Goal: Task Accomplishment & Management: Manage account settings

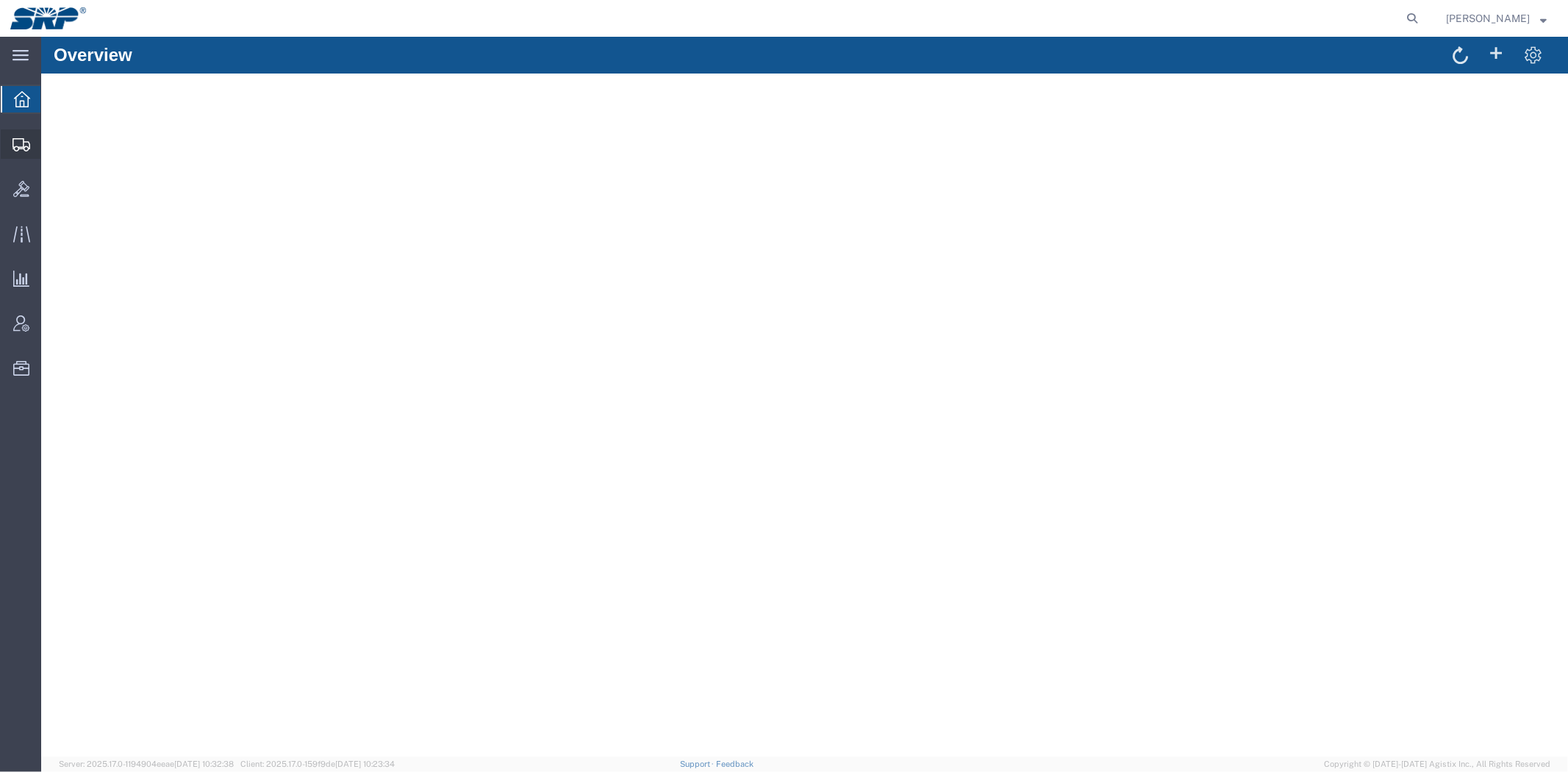
click at [0, 0] on span "Shipment Manager" at bounding box center [0, 0] width 0 height 0
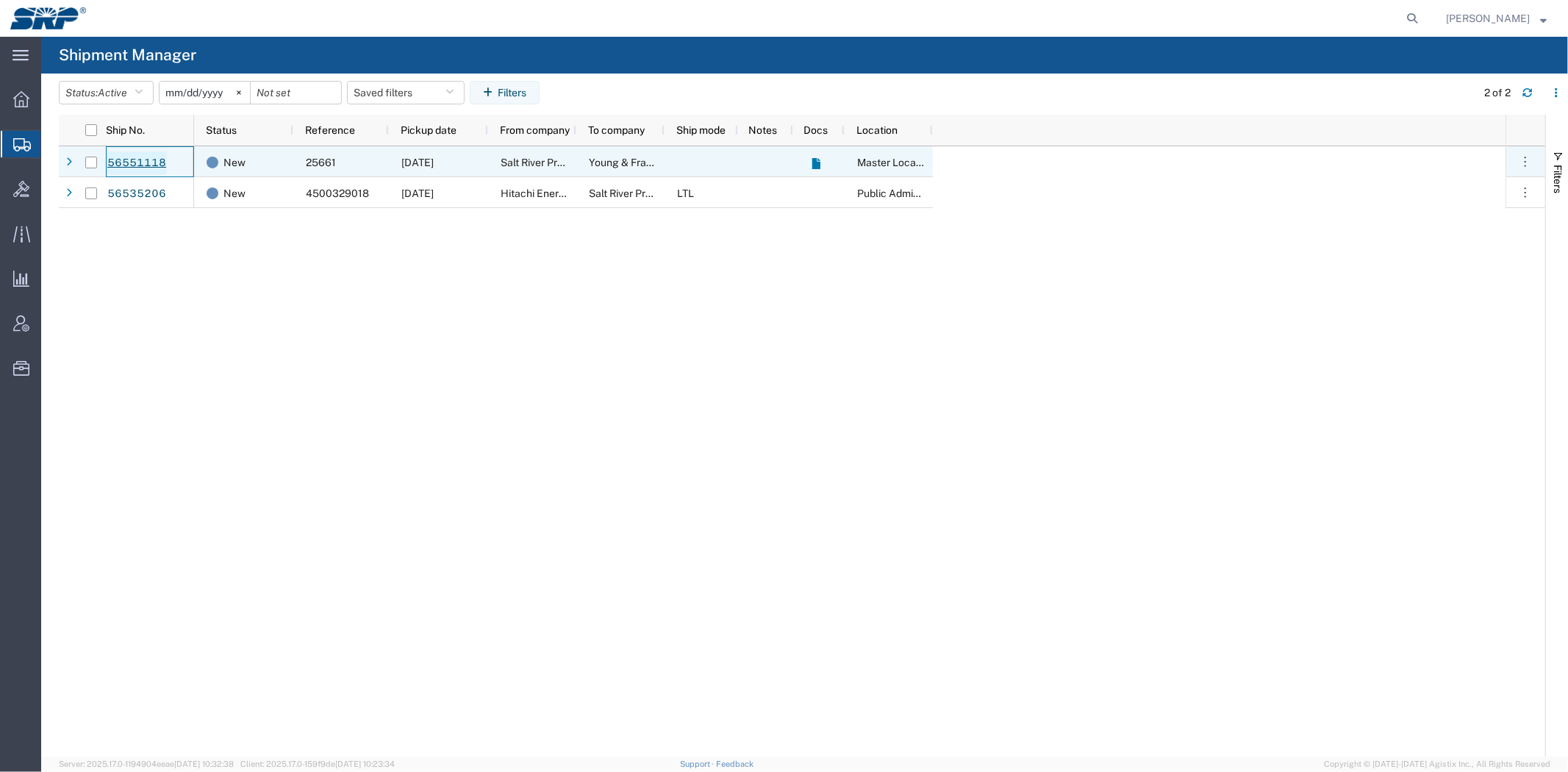
click at [156, 166] on link "56551118" at bounding box center [136, 163] width 60 height 24
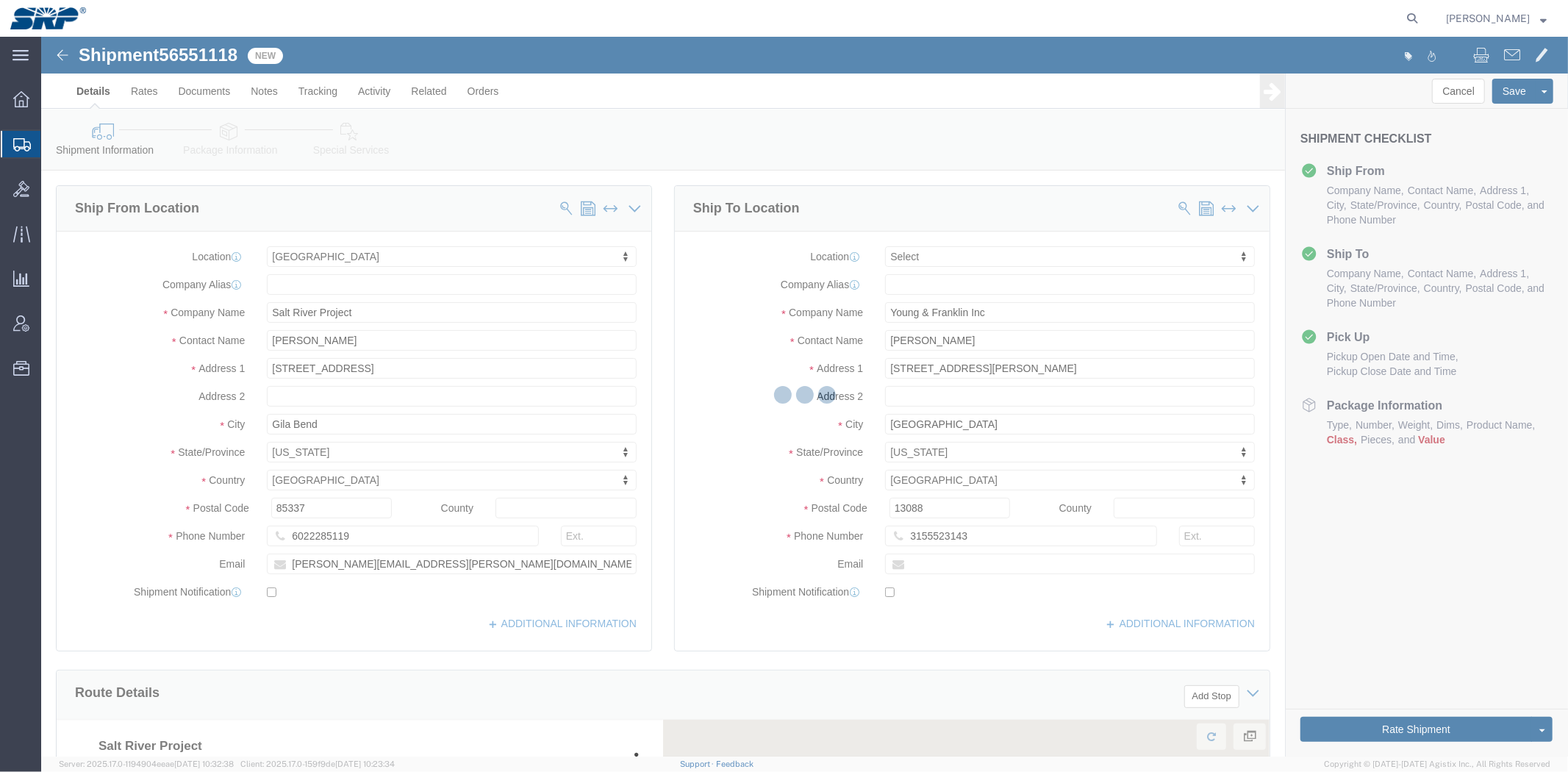
select select "54814"
select select
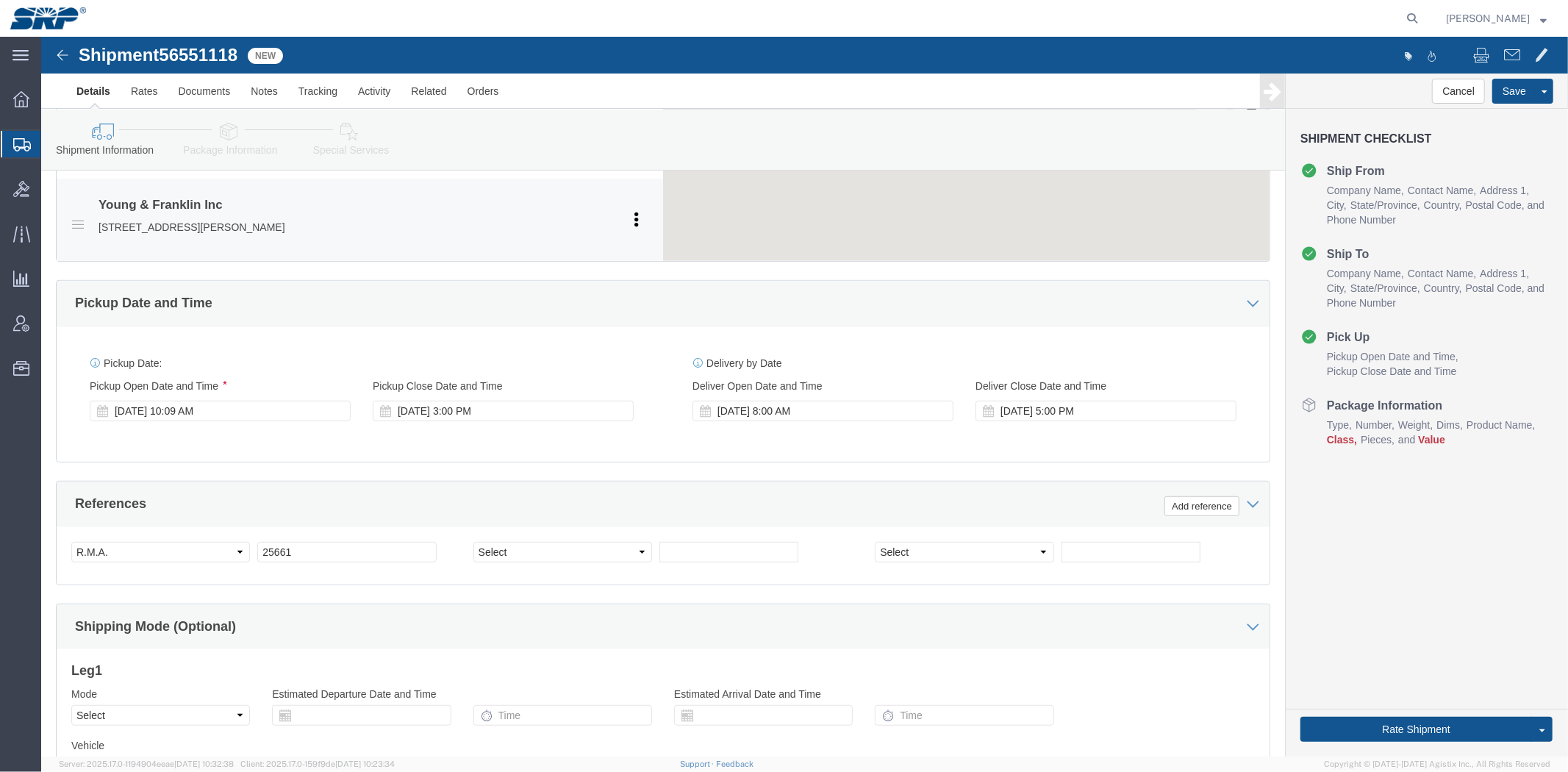
scroll to position [780, 0]
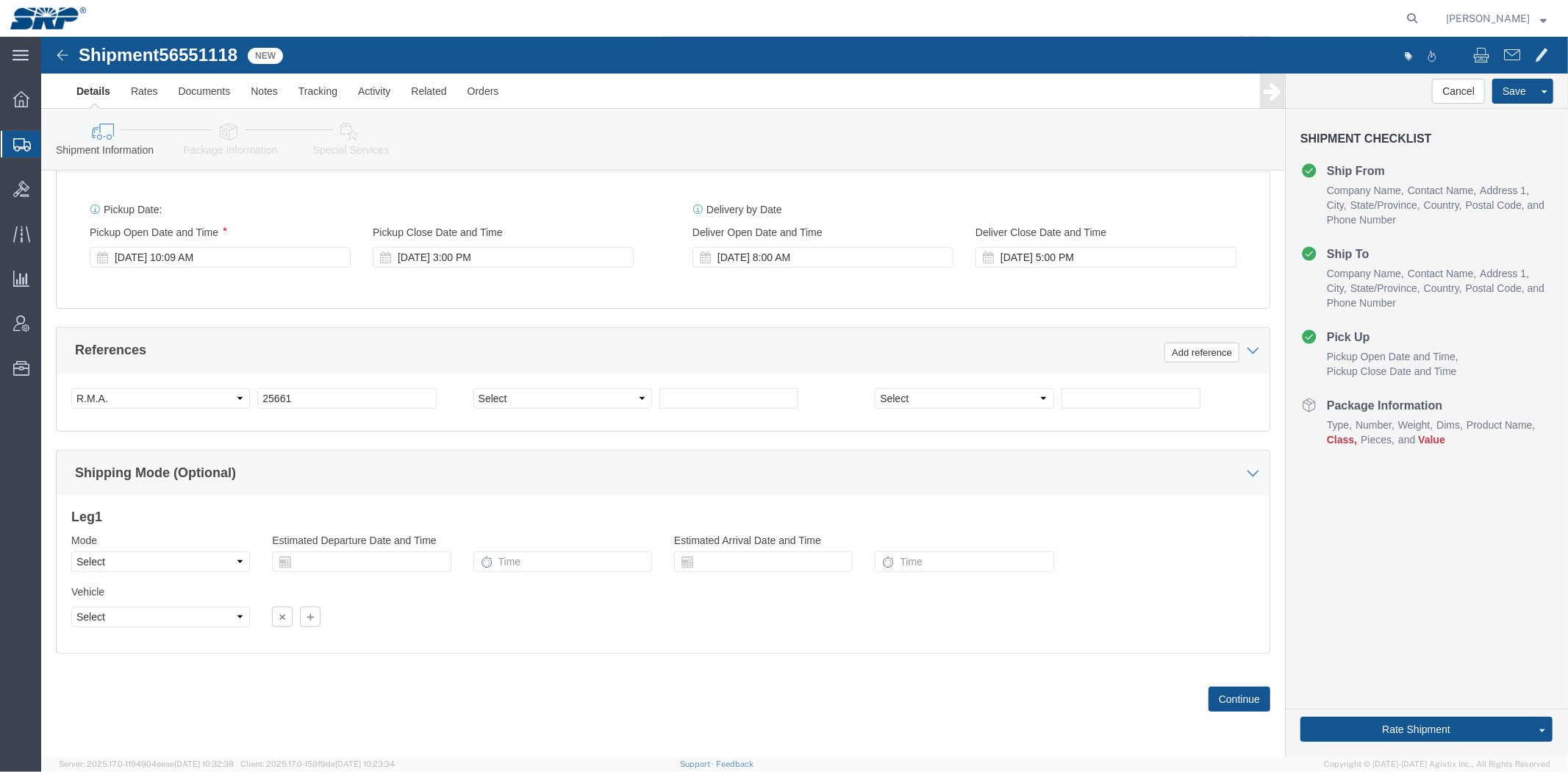
click div "Shipment Information Package Information Special Services Loading Routing"
click link "Package Information"
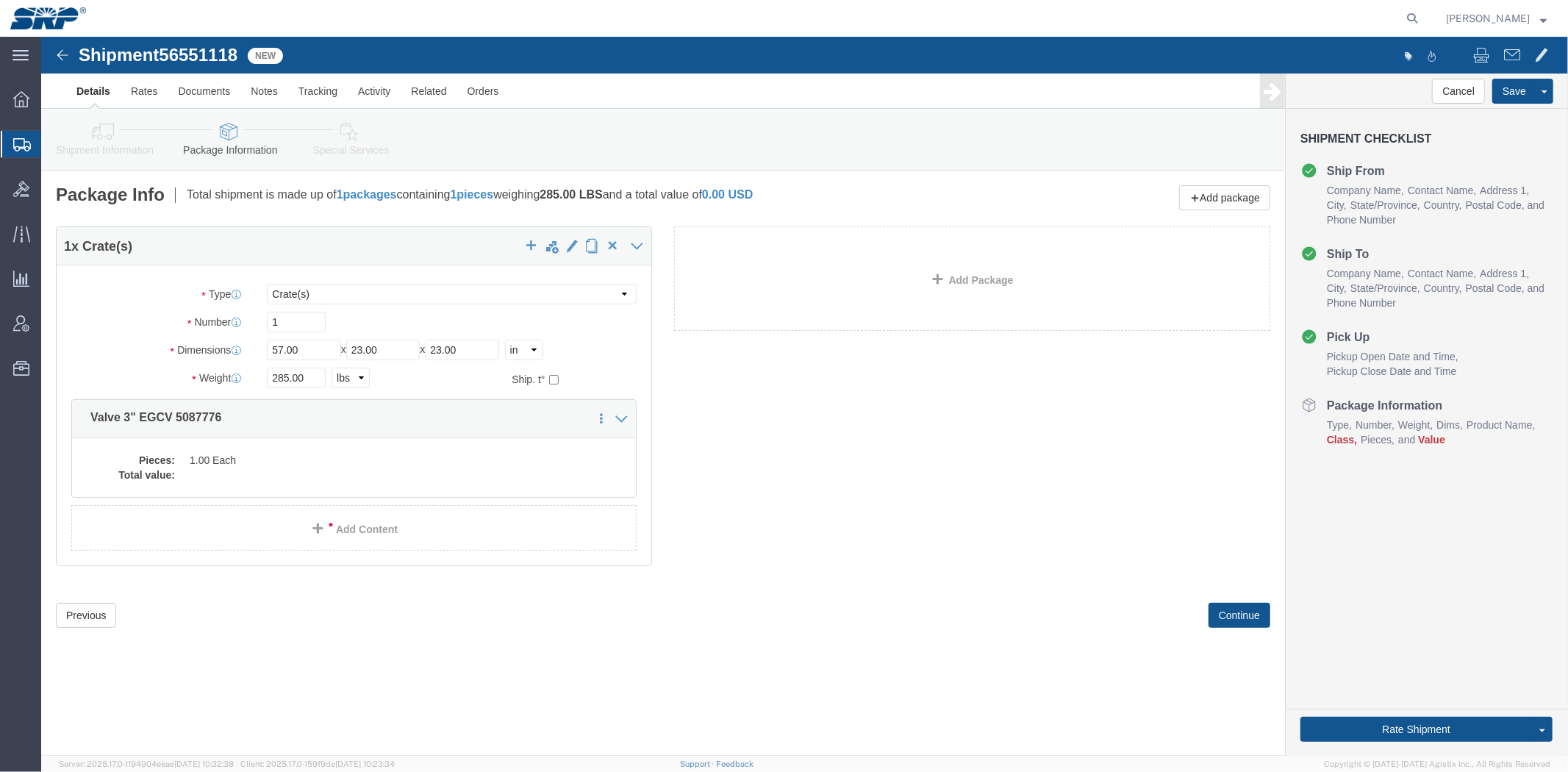
click icon
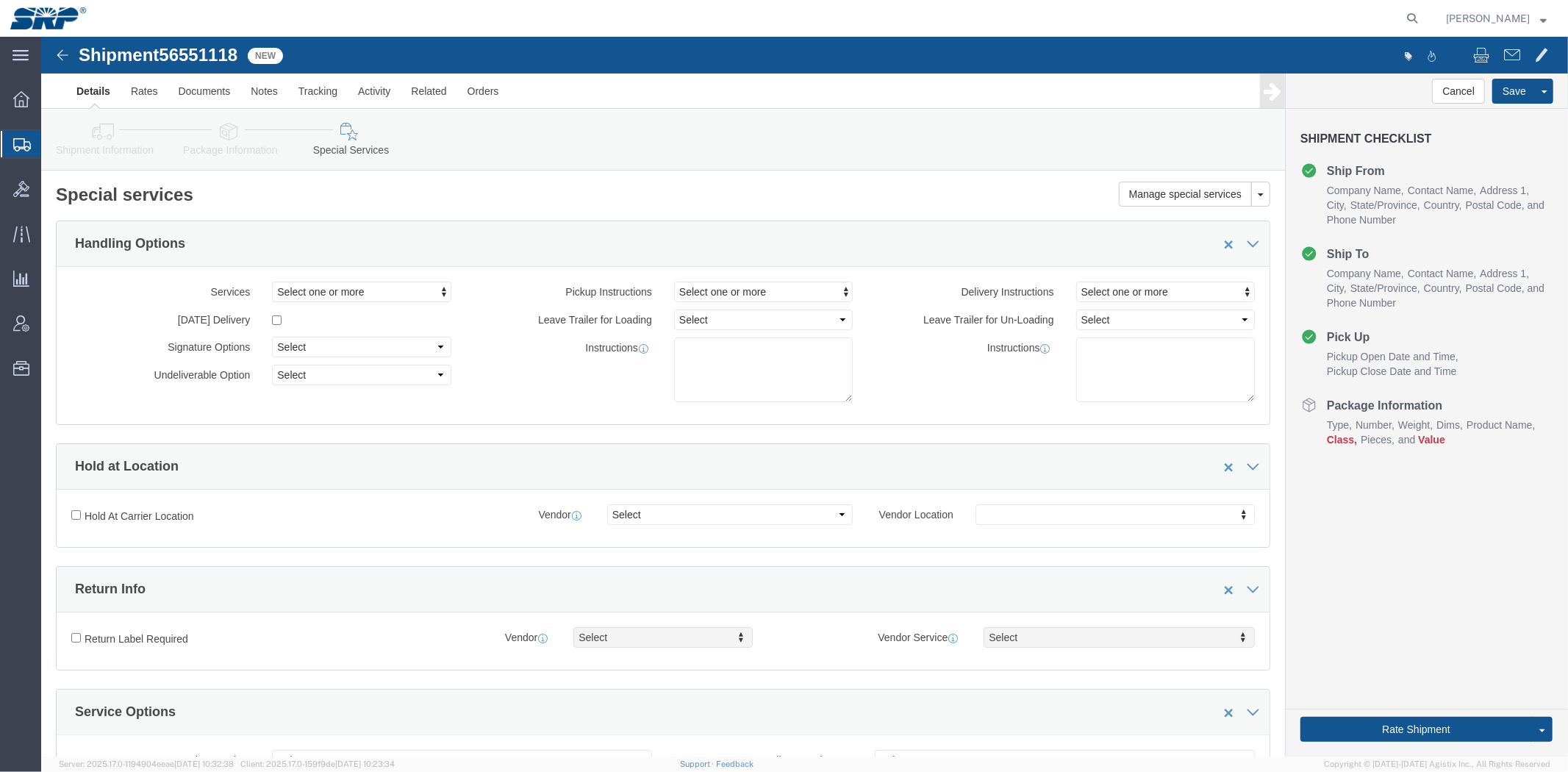
click icon
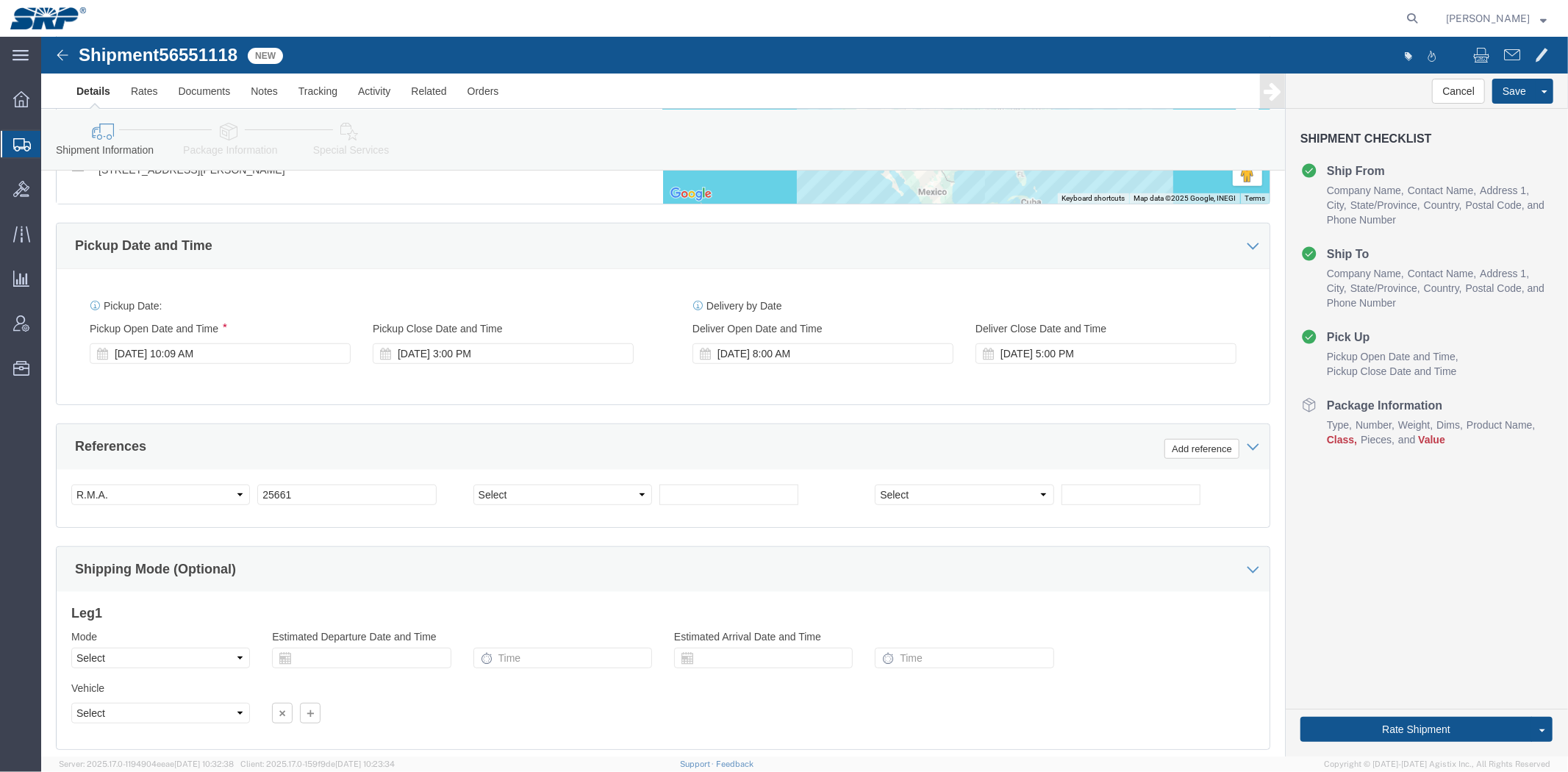
scroll to position [780, 0]
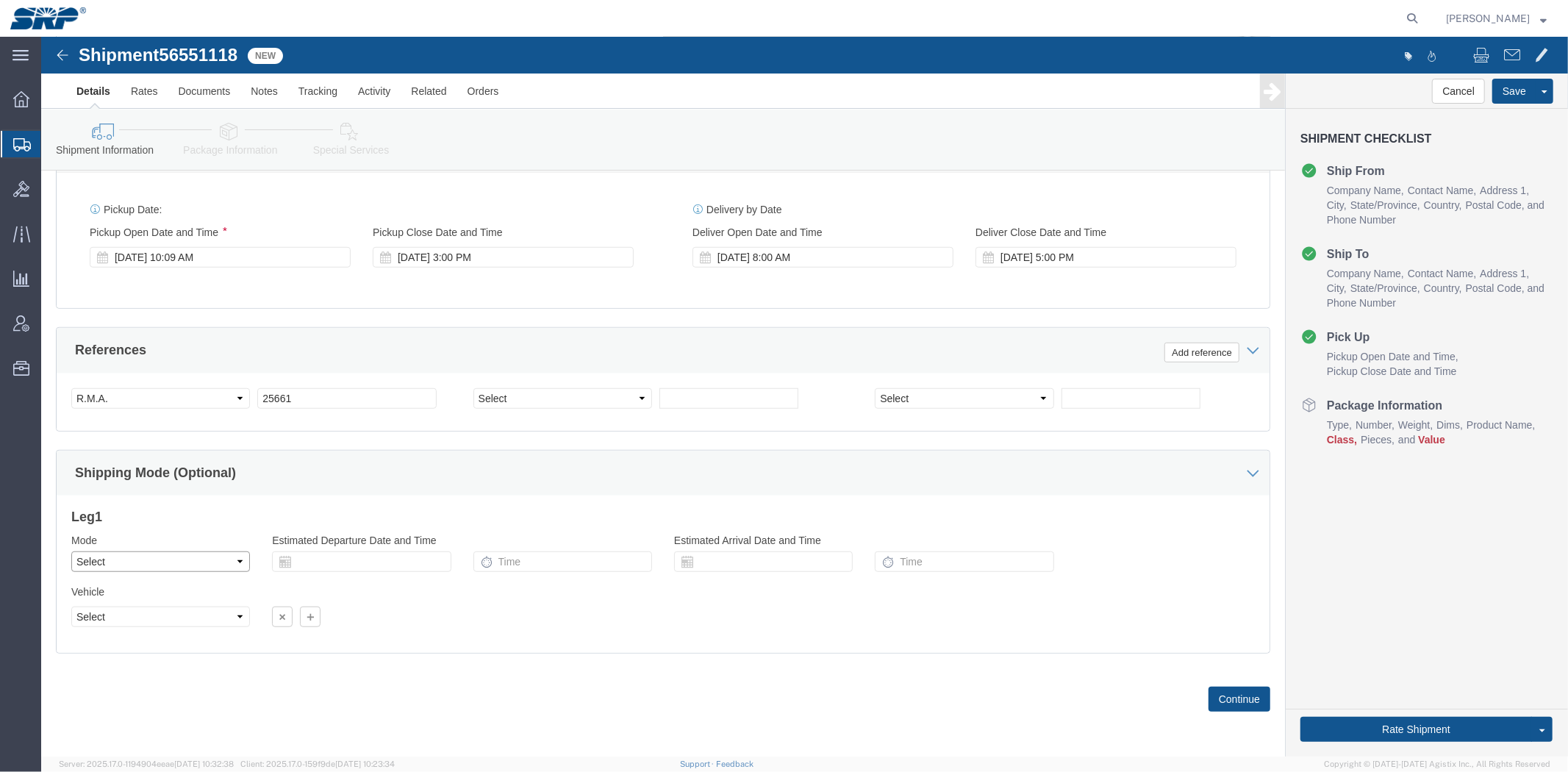
click select "Select Air Less than Truckload Multi-Leg Ocean Freight Rail Small Parcel Truckl…"
select select "LTL"
click select "Select Air Less than Truckload Multi-Leg Ocean Freight Rail Small Parcel Truckl…"
click div "Aug 20 2025 10:09 AM"
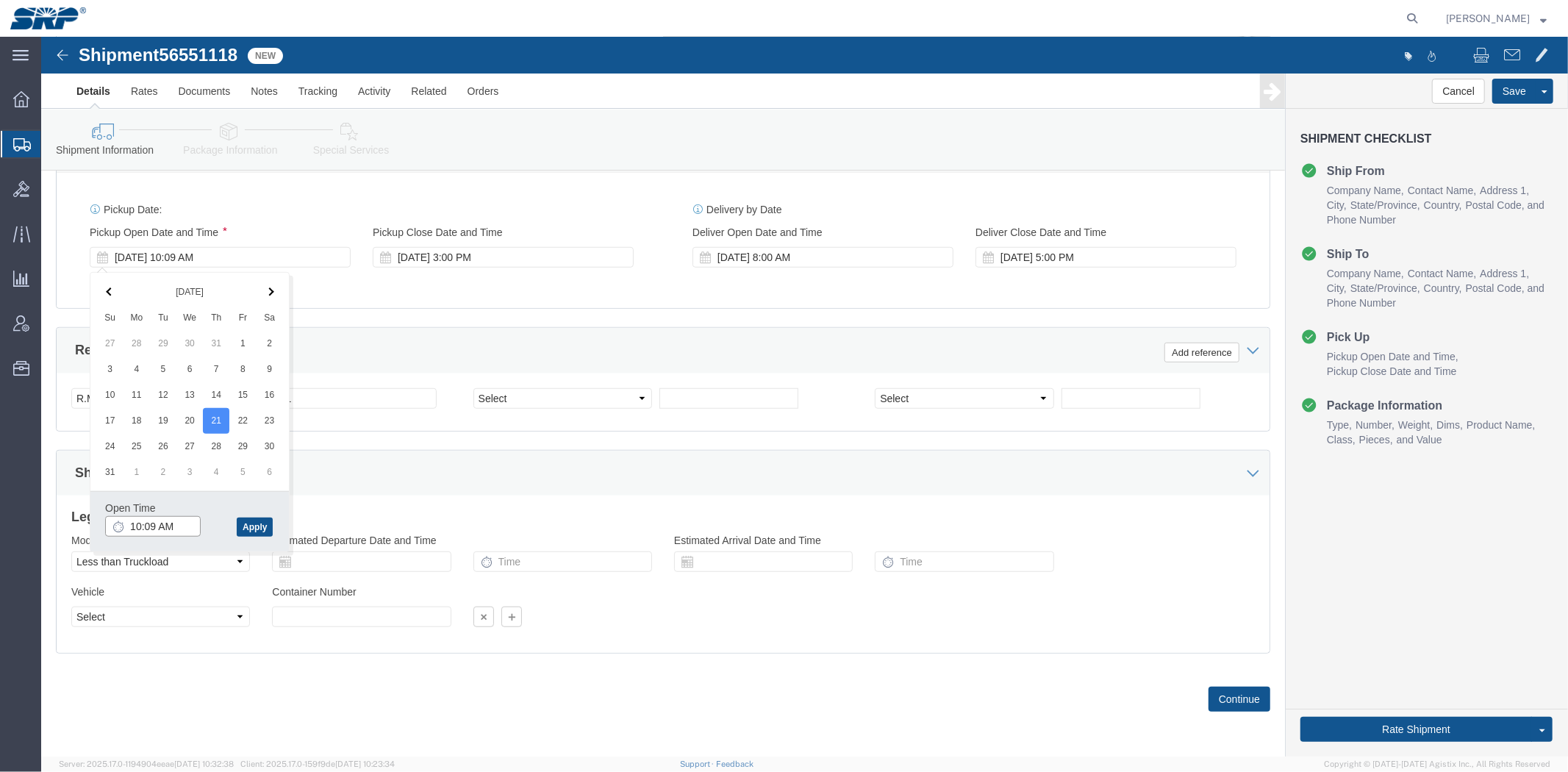
click input "10:09 AM"
type input "8:00 AM"
click button "Apply"
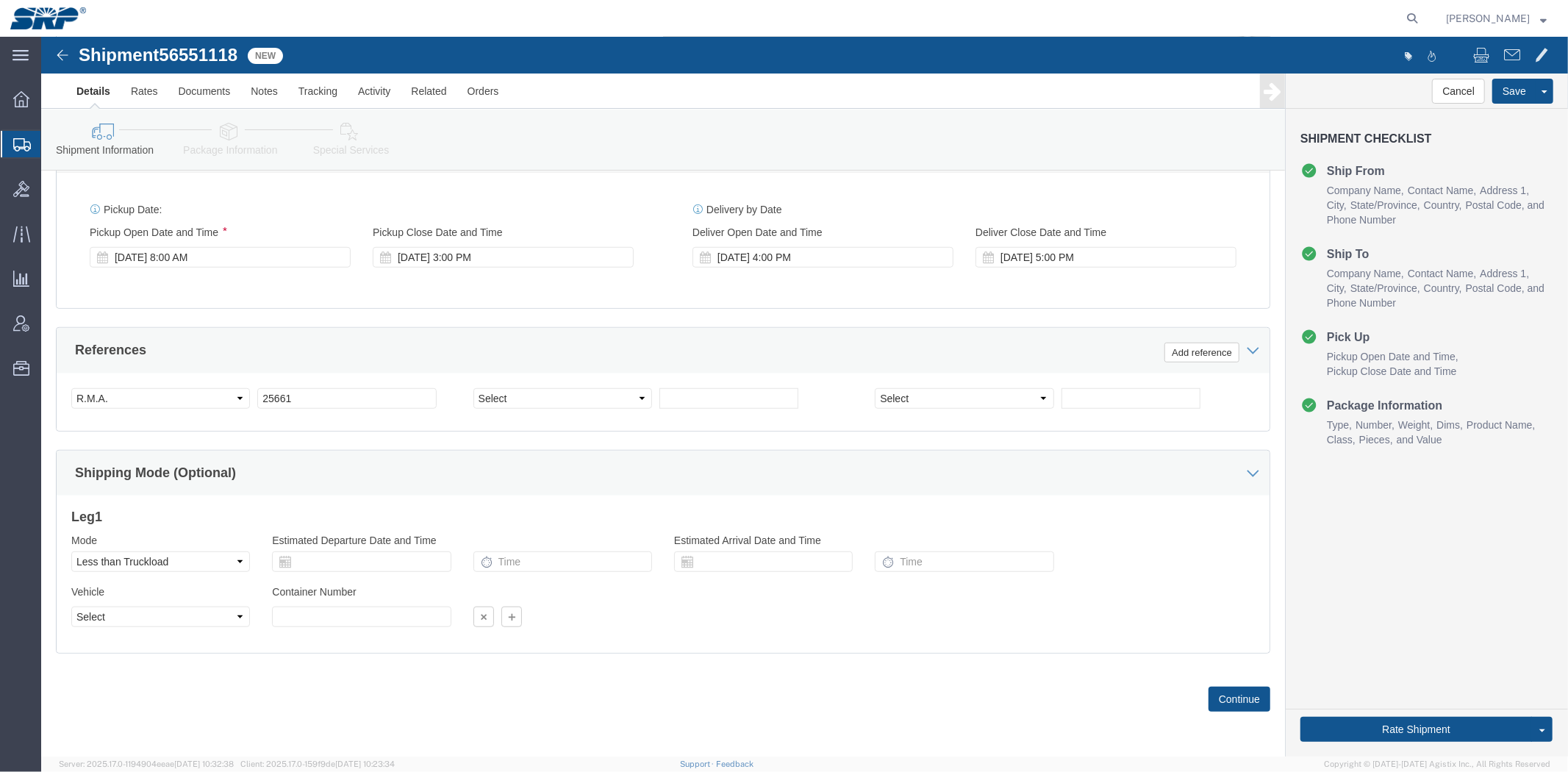
click div "Pickup Start Date Pickup Start Time Pickup Open Date and Time Aug 21 2025 8:00 …"
click div "Aug 22 2025 3:00 PM"
click button "Apply"
click icon
click button
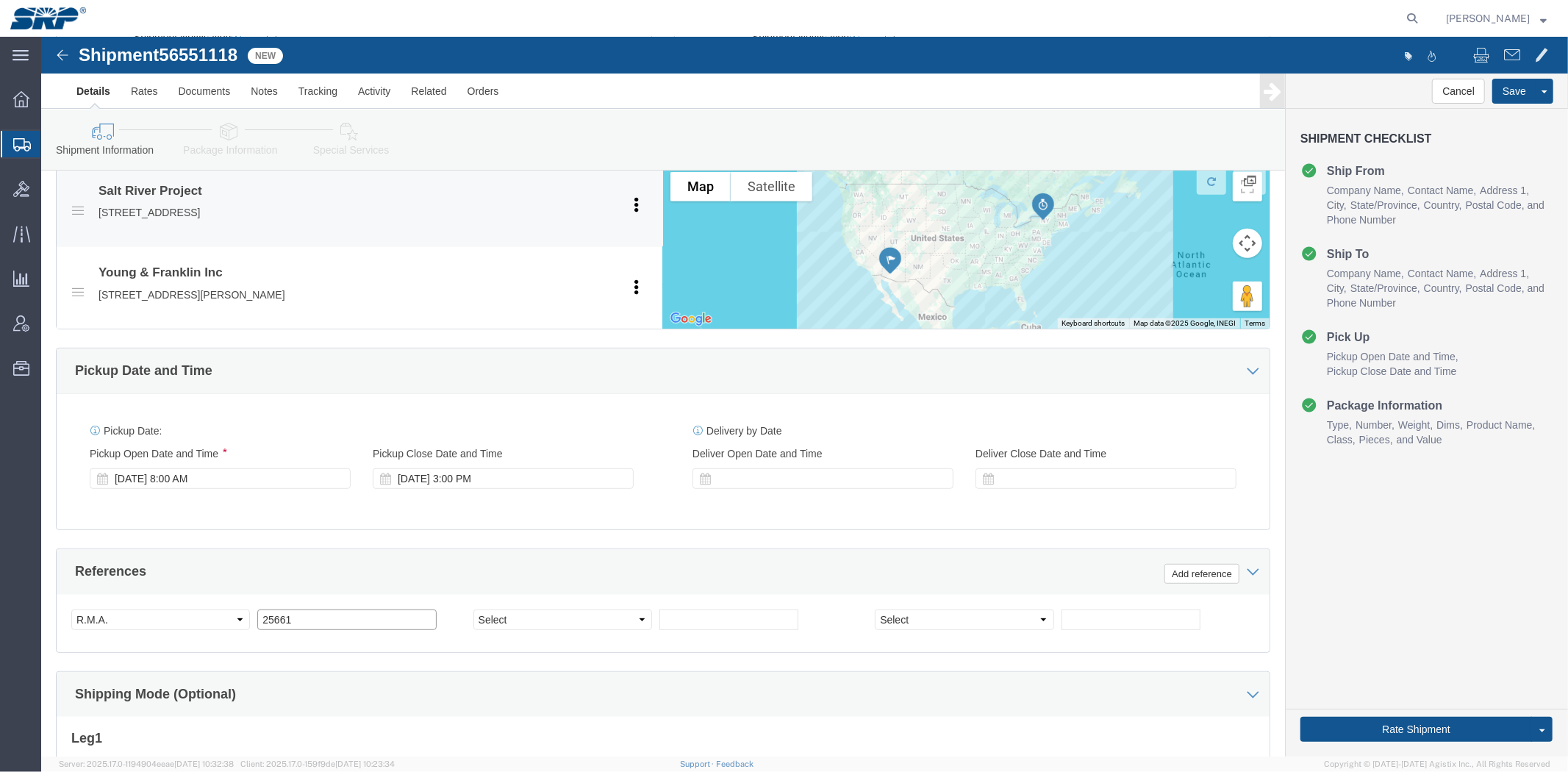
scroll to position [69, 0]
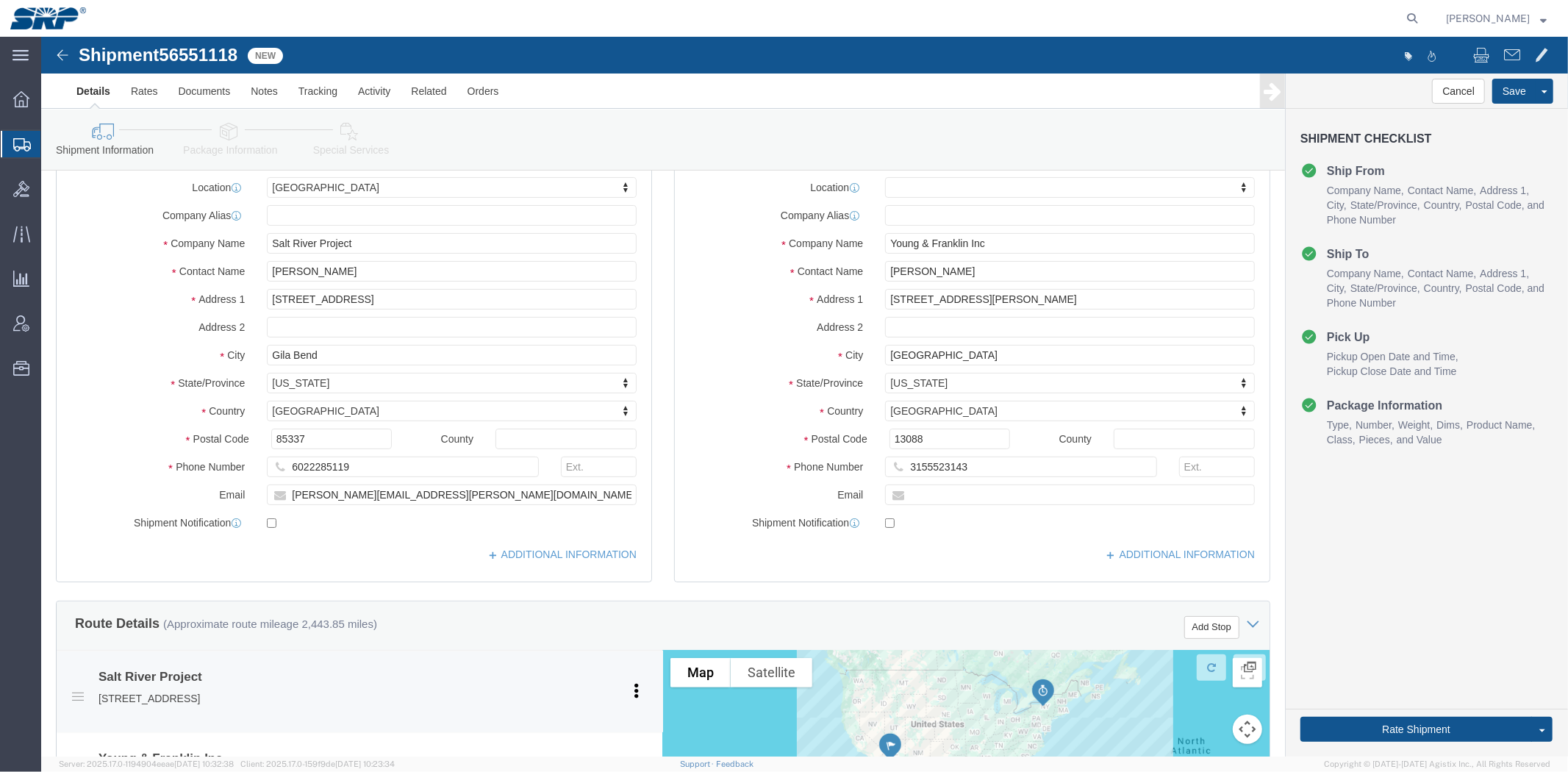
drag, startPoint x: 374, startPoint y: 357, endPoint x: 344, endPoint y: 189, distance: 170.7
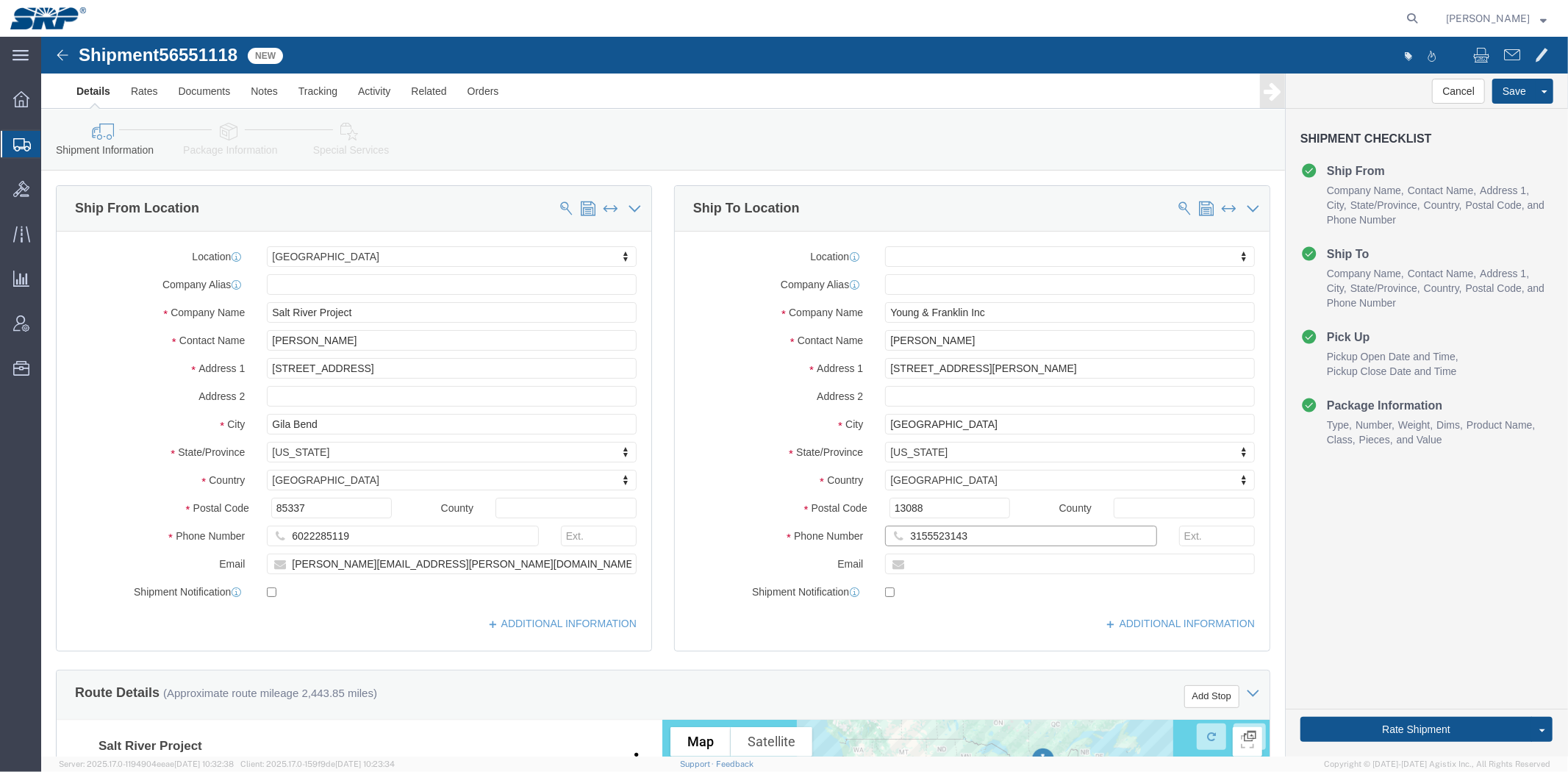
click input "3155523143"
type input "315-552-3143"
click input "6022285119"
type input "602-228-5119"
click icon
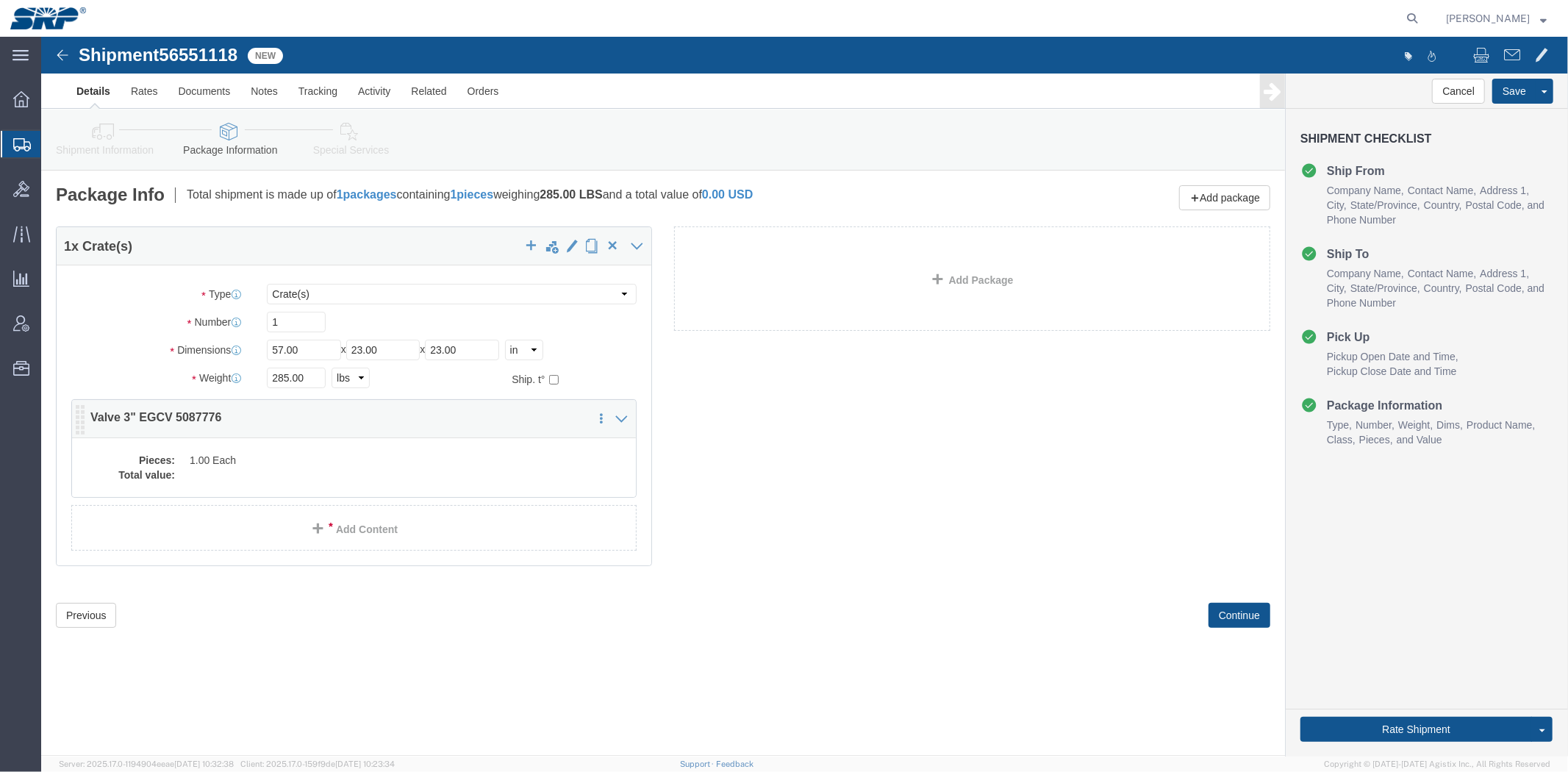
click dd
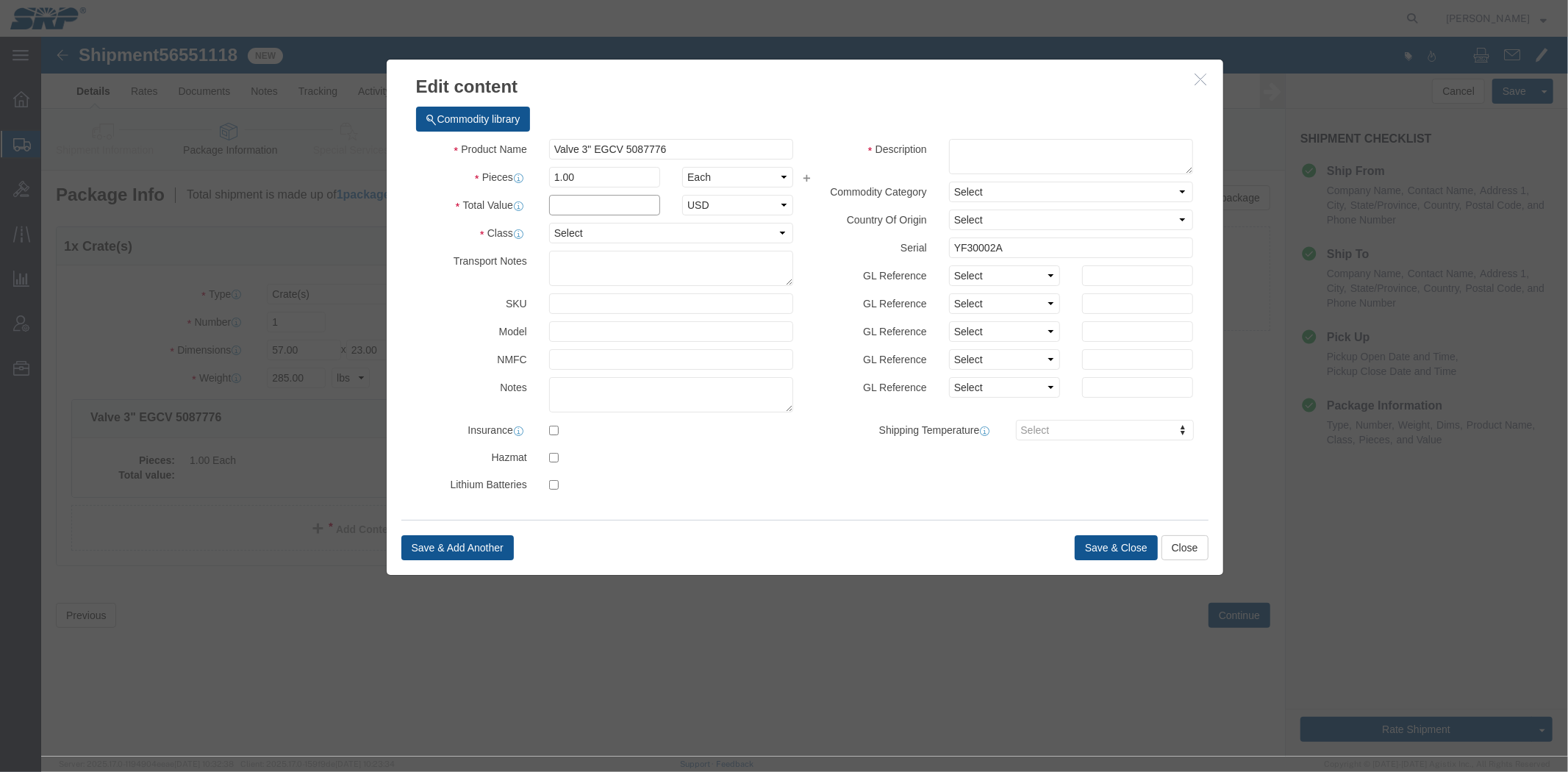
click input "text"
type input "1000"
drag, startPoint x: 564, startPoint y: 193, endPoint x: 564, endPoint y: 201, distance: 8.0
click select "Select 50 55 60 65 70 85 92.5 100 125 175 250 300 400"
select select "70"
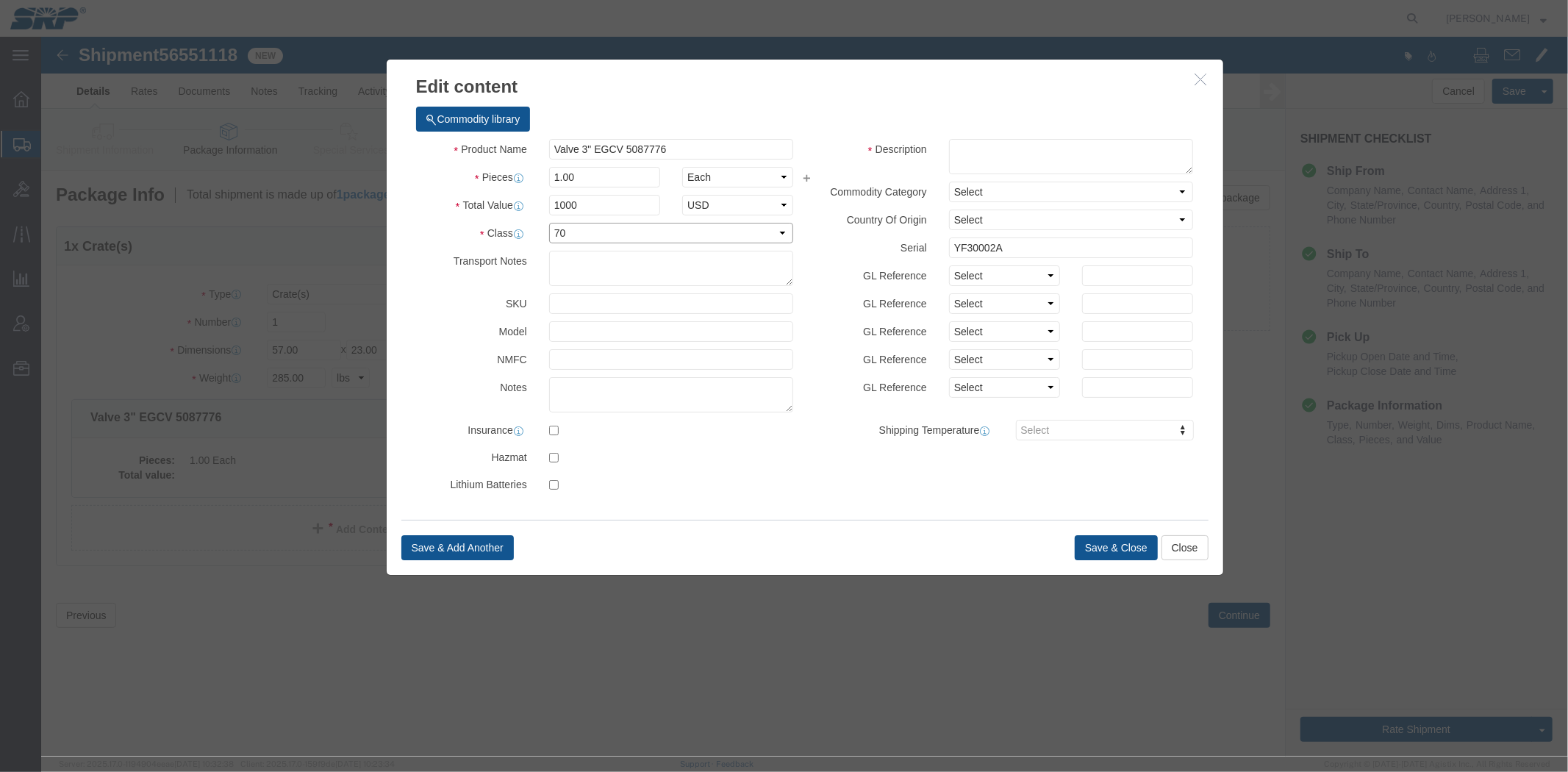
click select "Select 50 55 60 65 70 85 92.5 100 125 175 250 300 400"
click button "Save & Close"
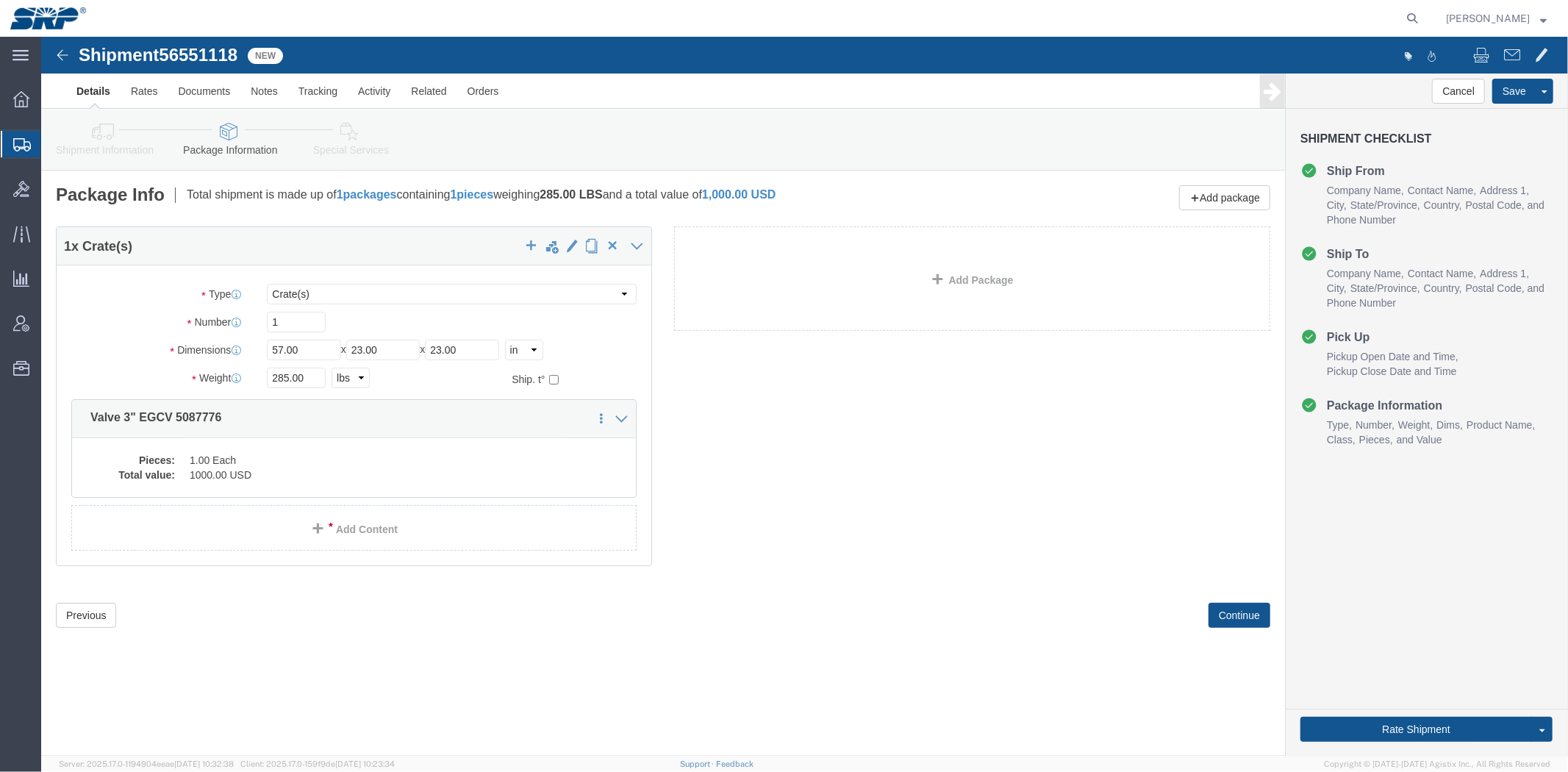
click link "Special Services"
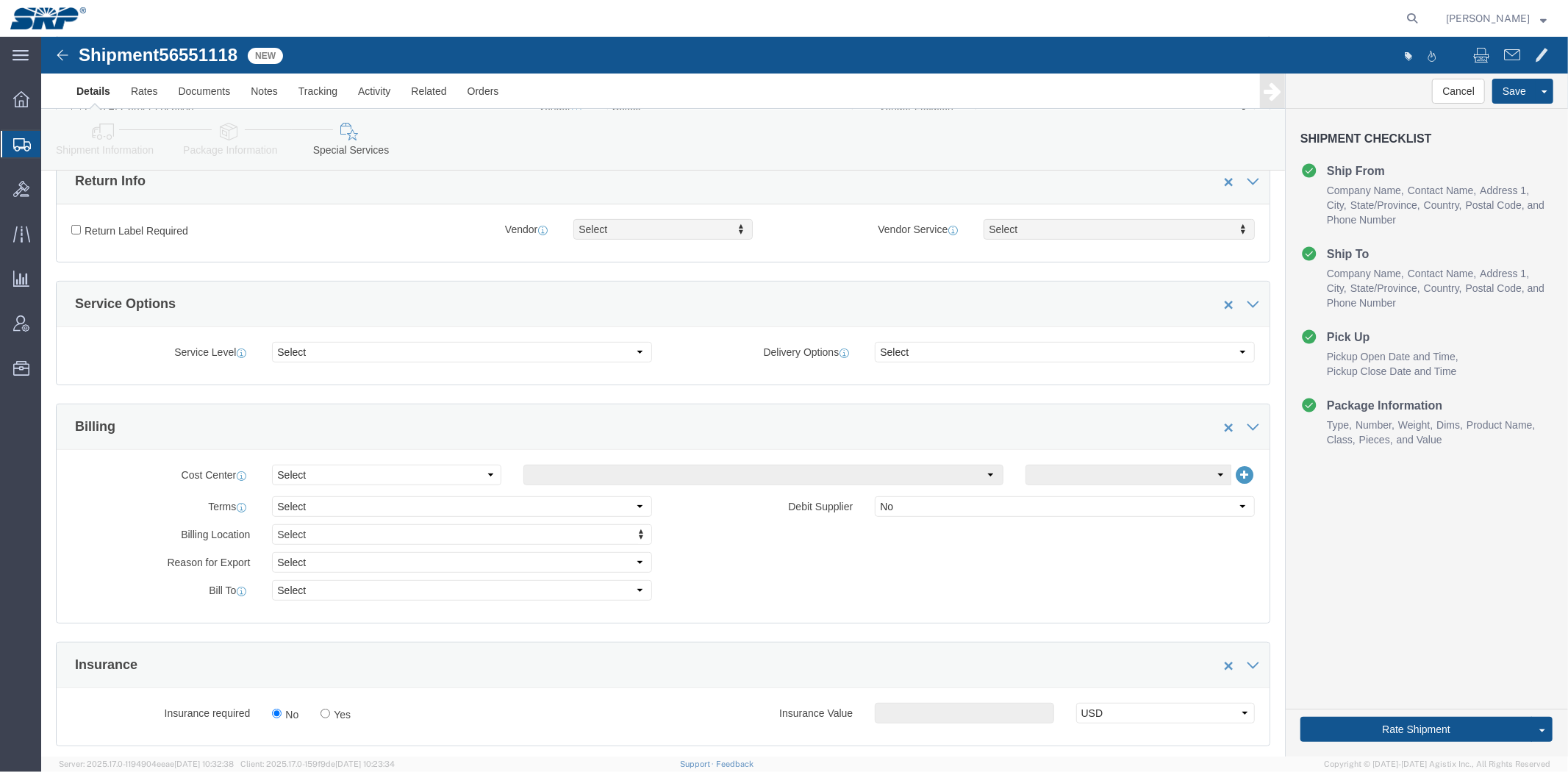
scroll to position [571, 0]
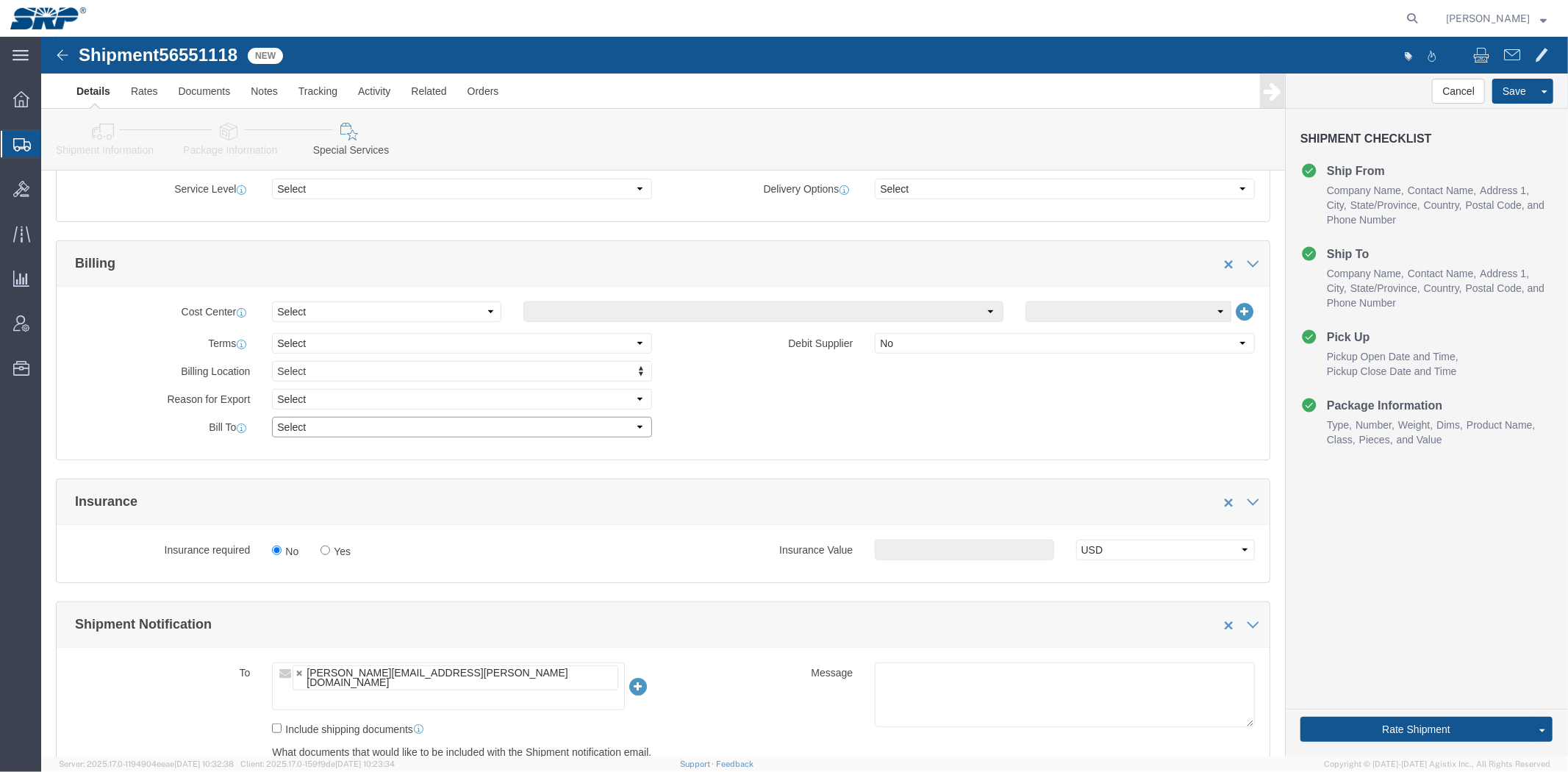
click select "Select Recipient Account Sender/Shipper Third Party Account"
select select "THRD"
click select "Select Recipient Account Sender/Shipper Third Party Account"
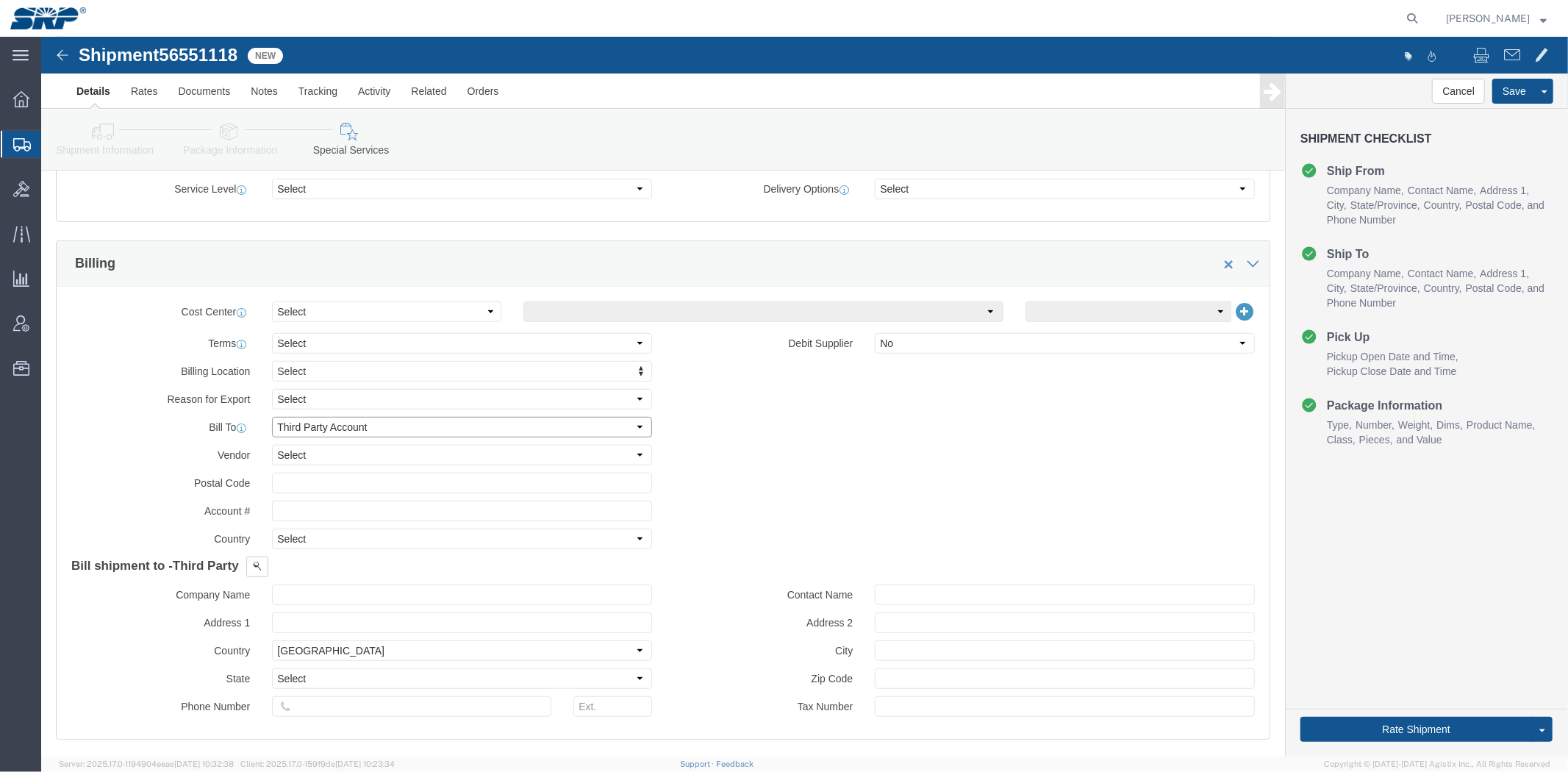
select select
click div "Billing Location Select Select My Profile Location 16th Street Facility 27th St…"
drag, startPoint x: 273, startPoint y: 479, endPoint x: 773, endPoint y: 282, distance: 537.4
click input "text"
type input "84296522"
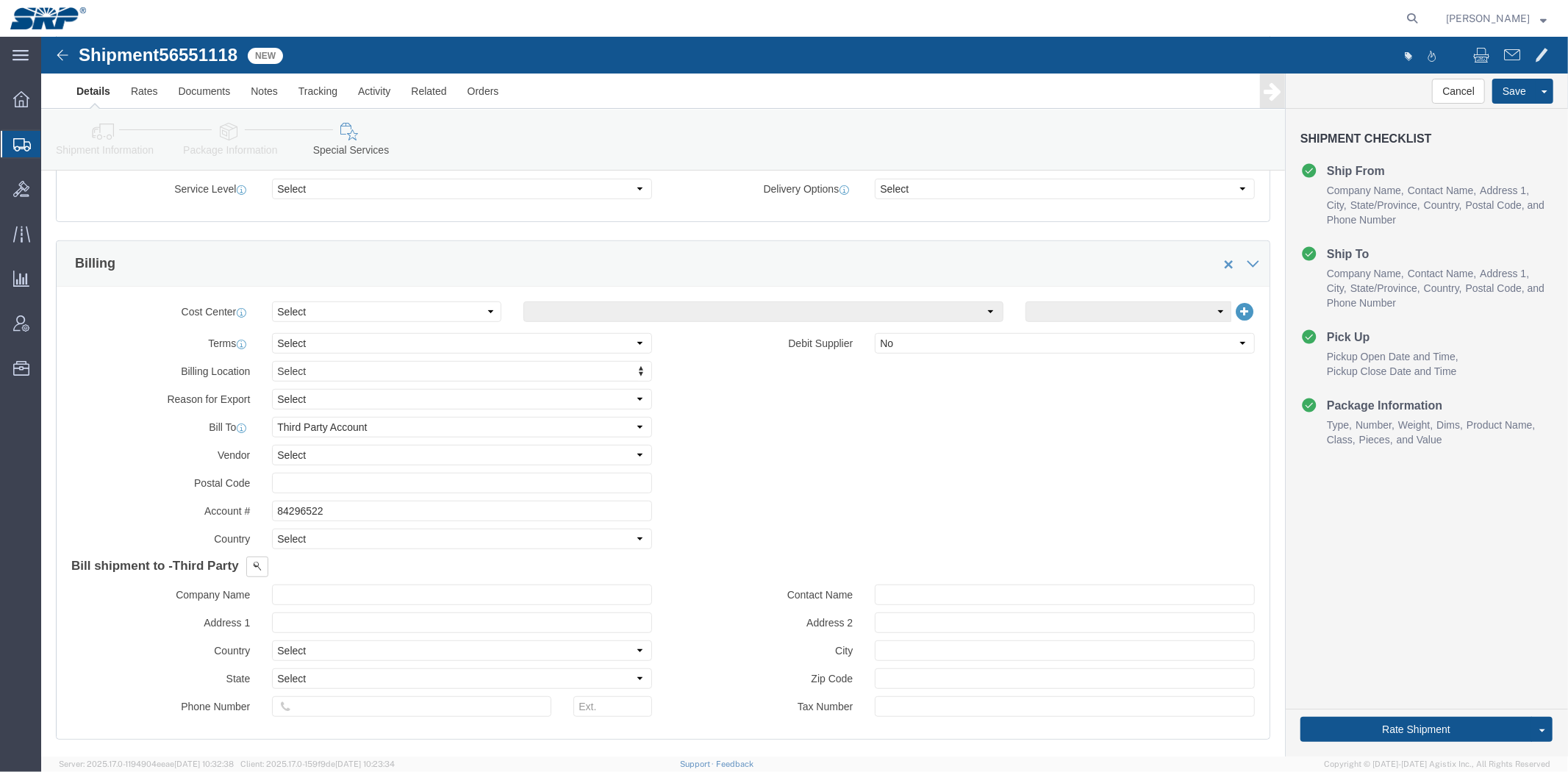
click span "Third Party"
click span
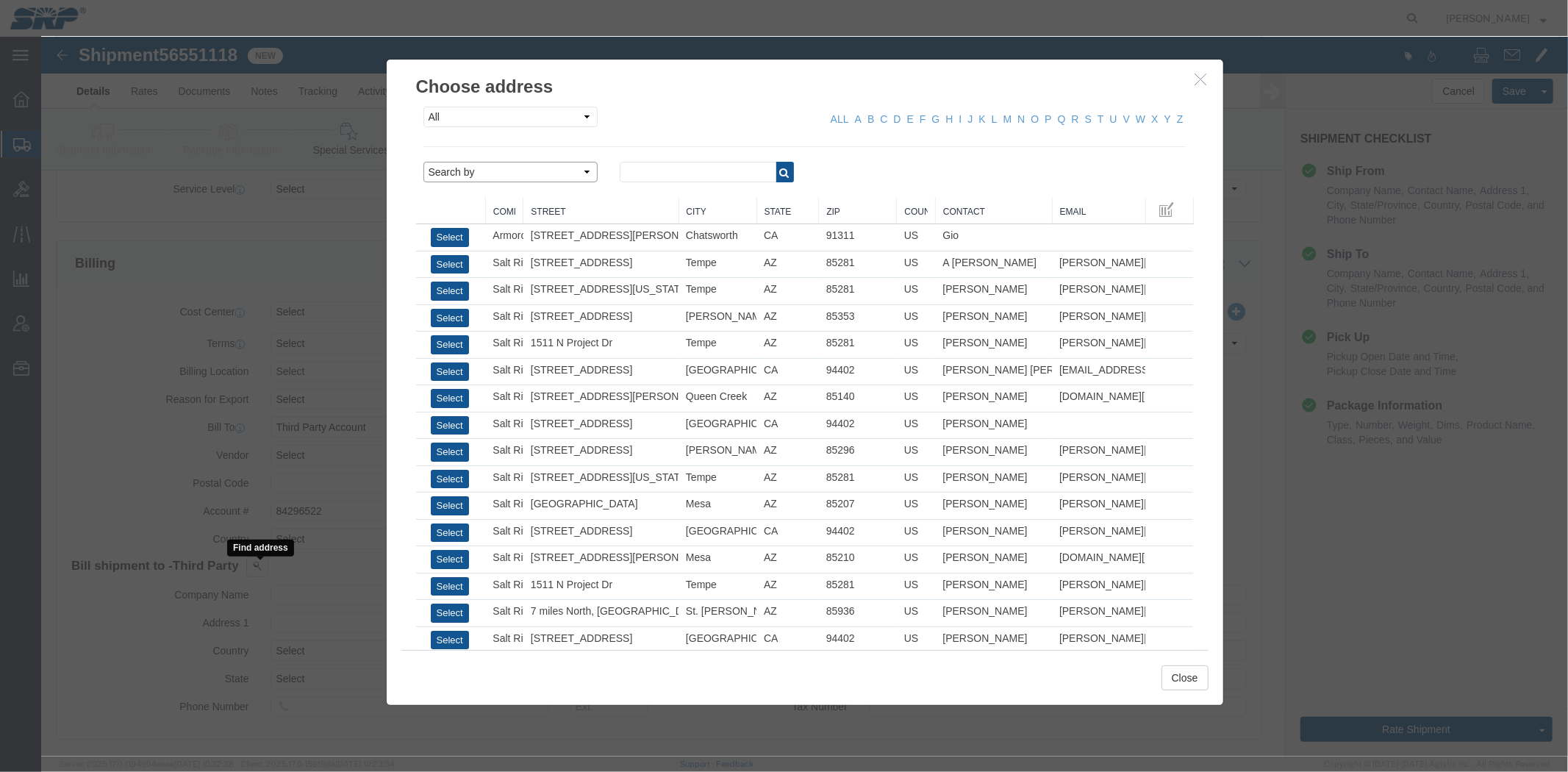
drag, startPoint x: 453, startPoint y: 172, endPoint x: 451, endPoint y: 144, distance: 28.1
click select "Search by Address Book Name City Company Name Contact Name Country CustomerAlia…"
select select "city"
click select "Search by Address Book Name City Company Name Contact Name Country CustomerAlia…"
click input "text"
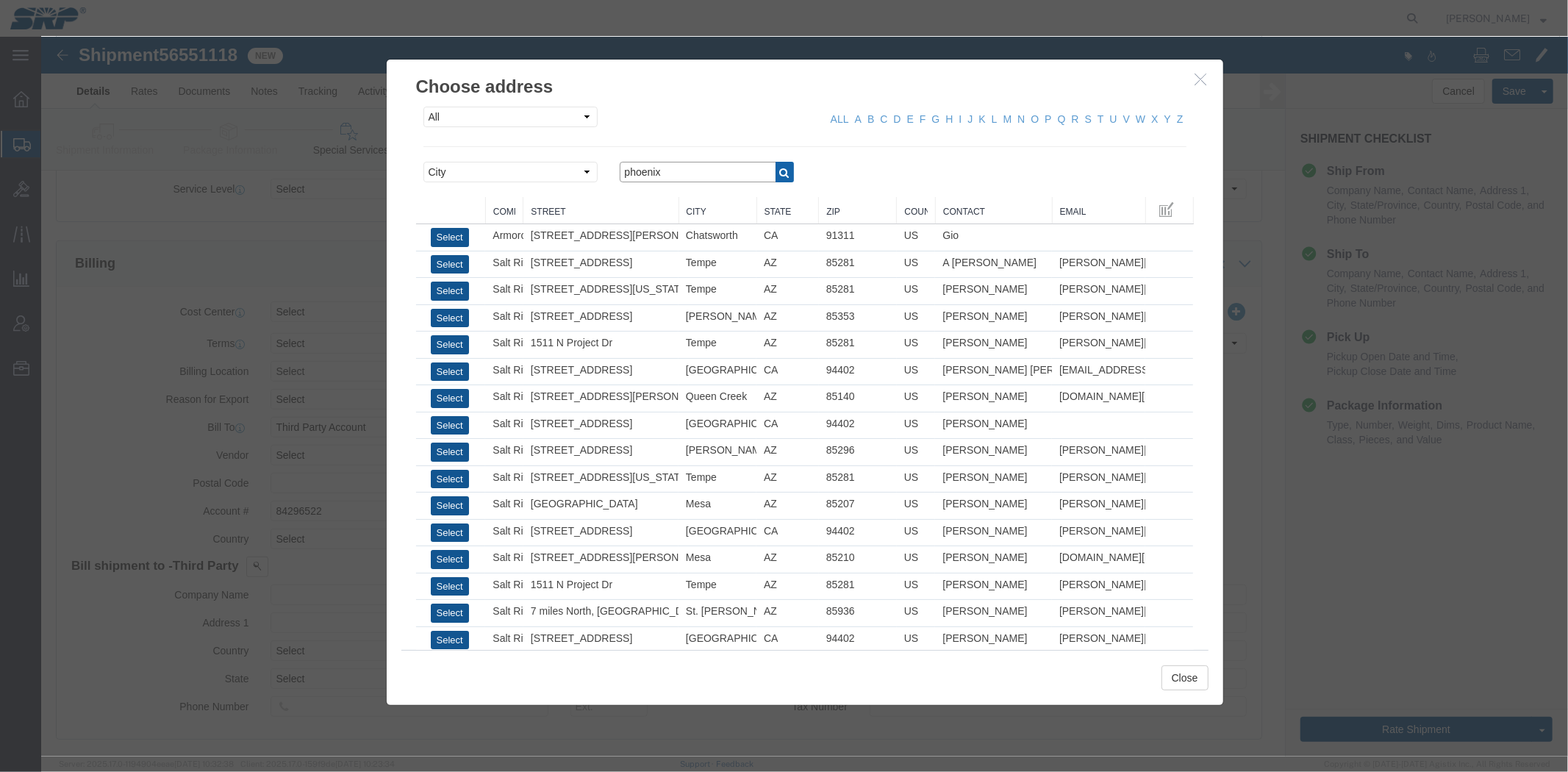
type input "phoenix"
click icon "button"
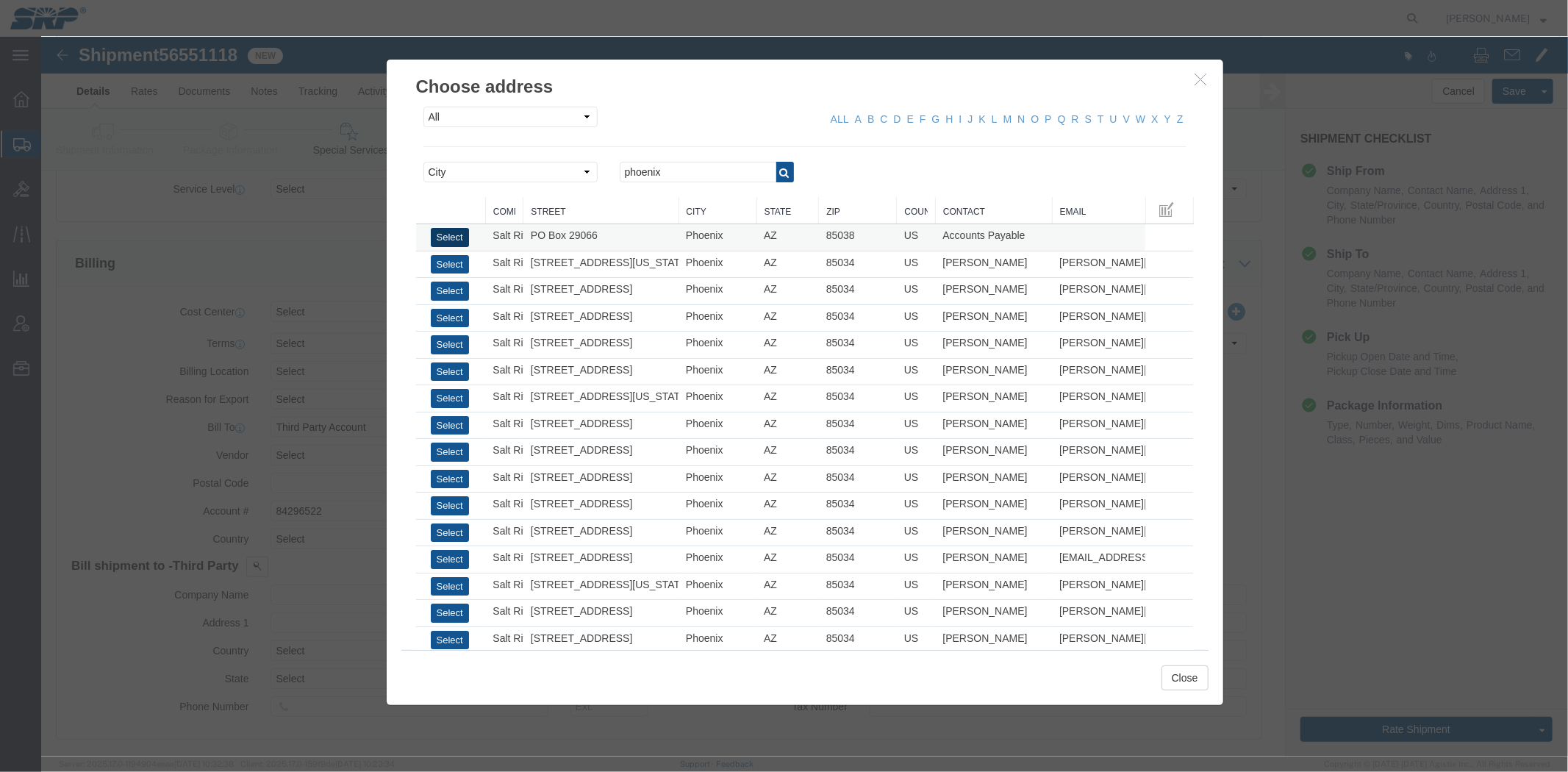
click button "Select"
type input "PO Box 29066"
select select "US"
type input "6022368759"
type input "Accounts Payable"
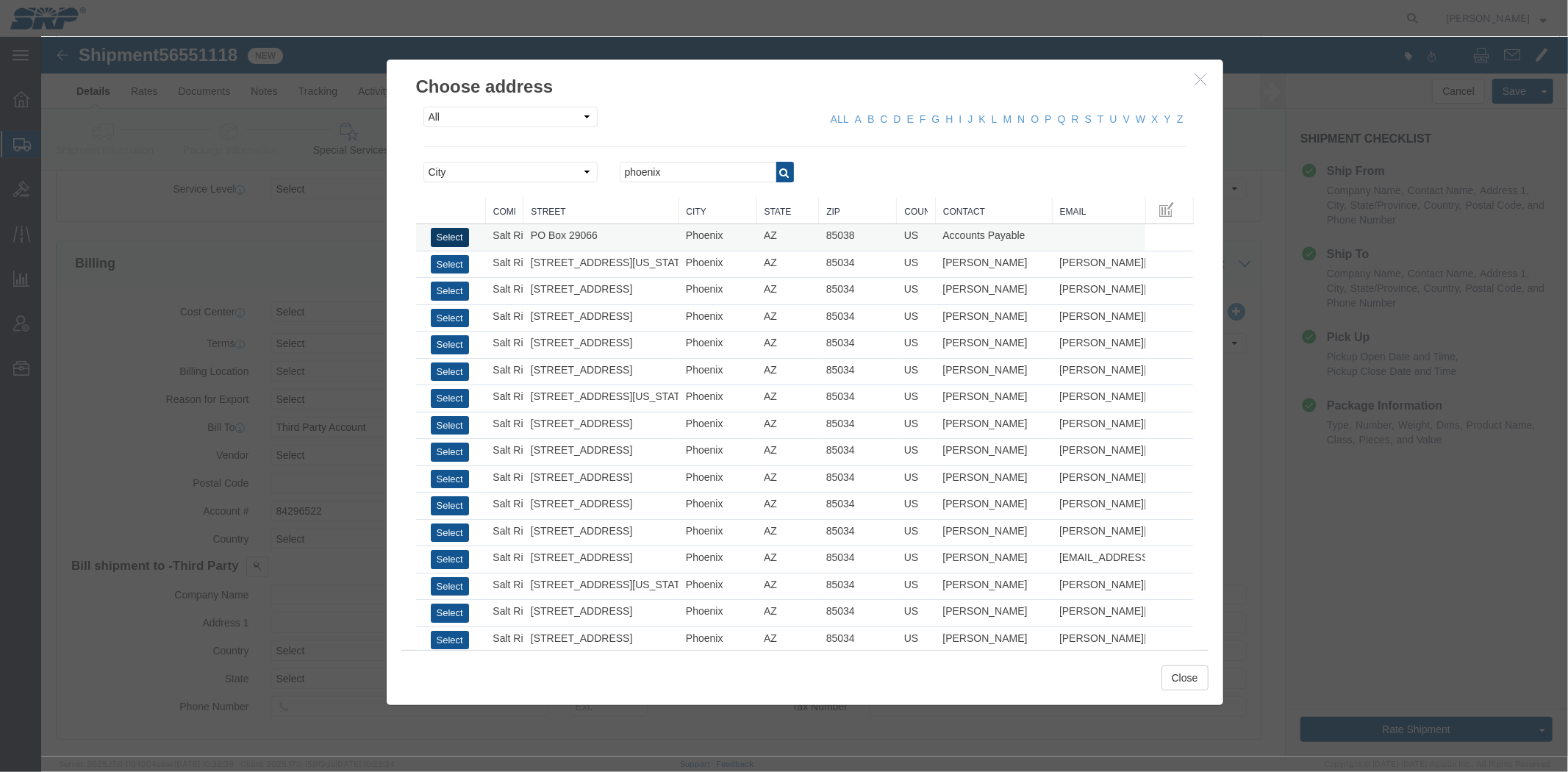
type input "Phoenix"
type input "85038"
type input "Salt River Project"
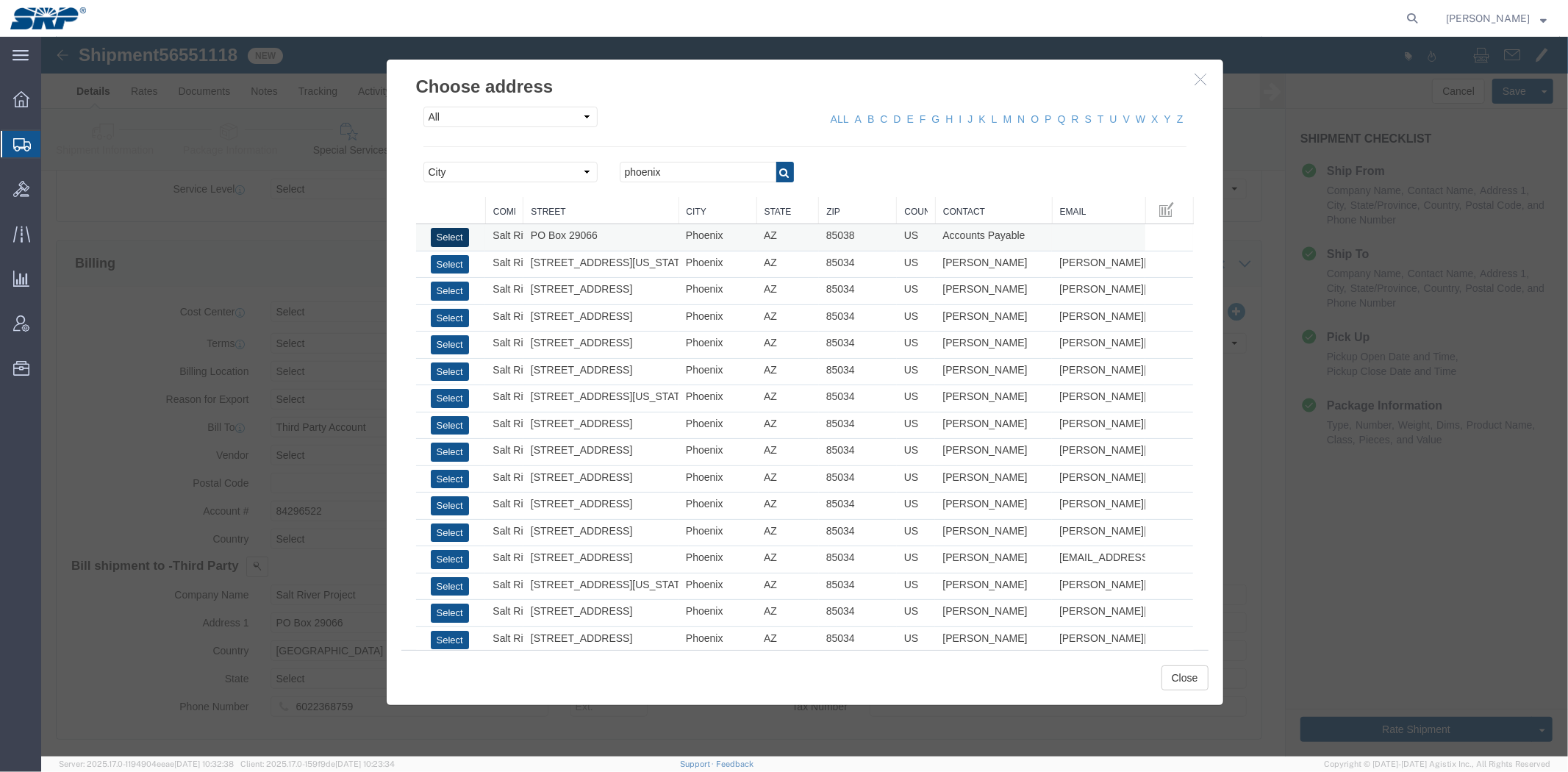
select select "AZ"
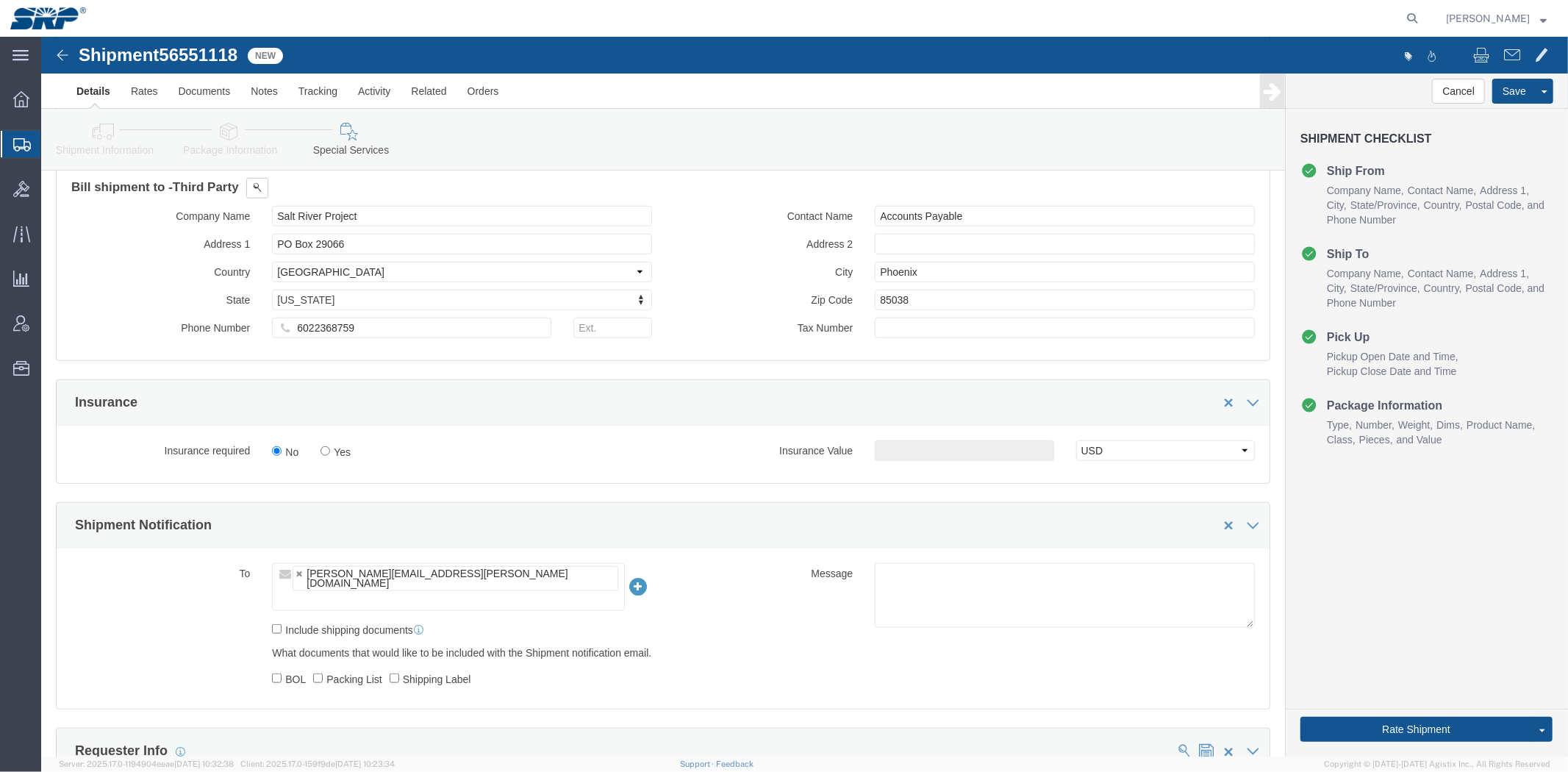
scroll to position [1143, 0]
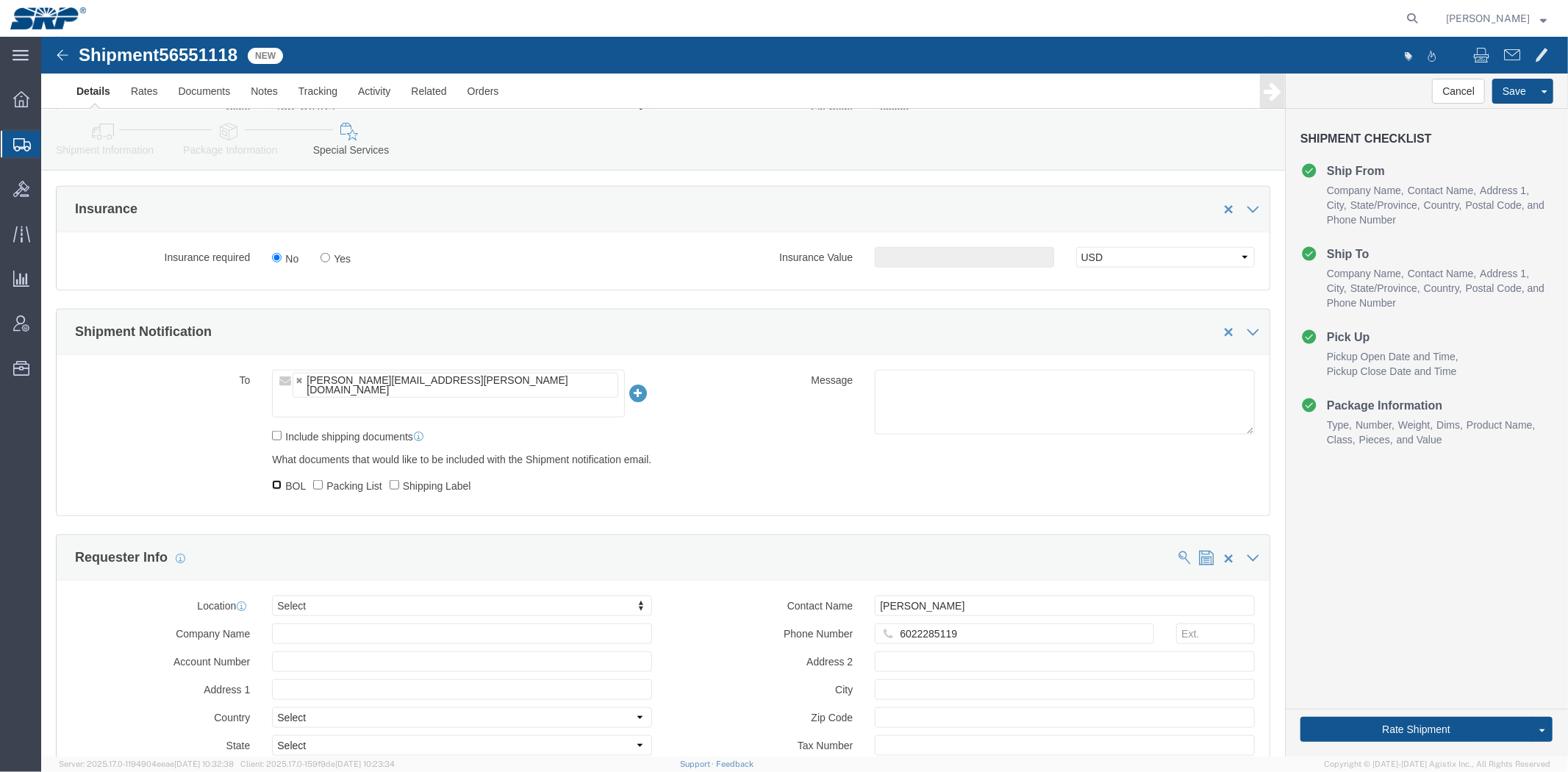
click input "BOL"
checkbox input "true"
click label "Shipping Label"
click input "Shipping Label"
checkbox input "true"
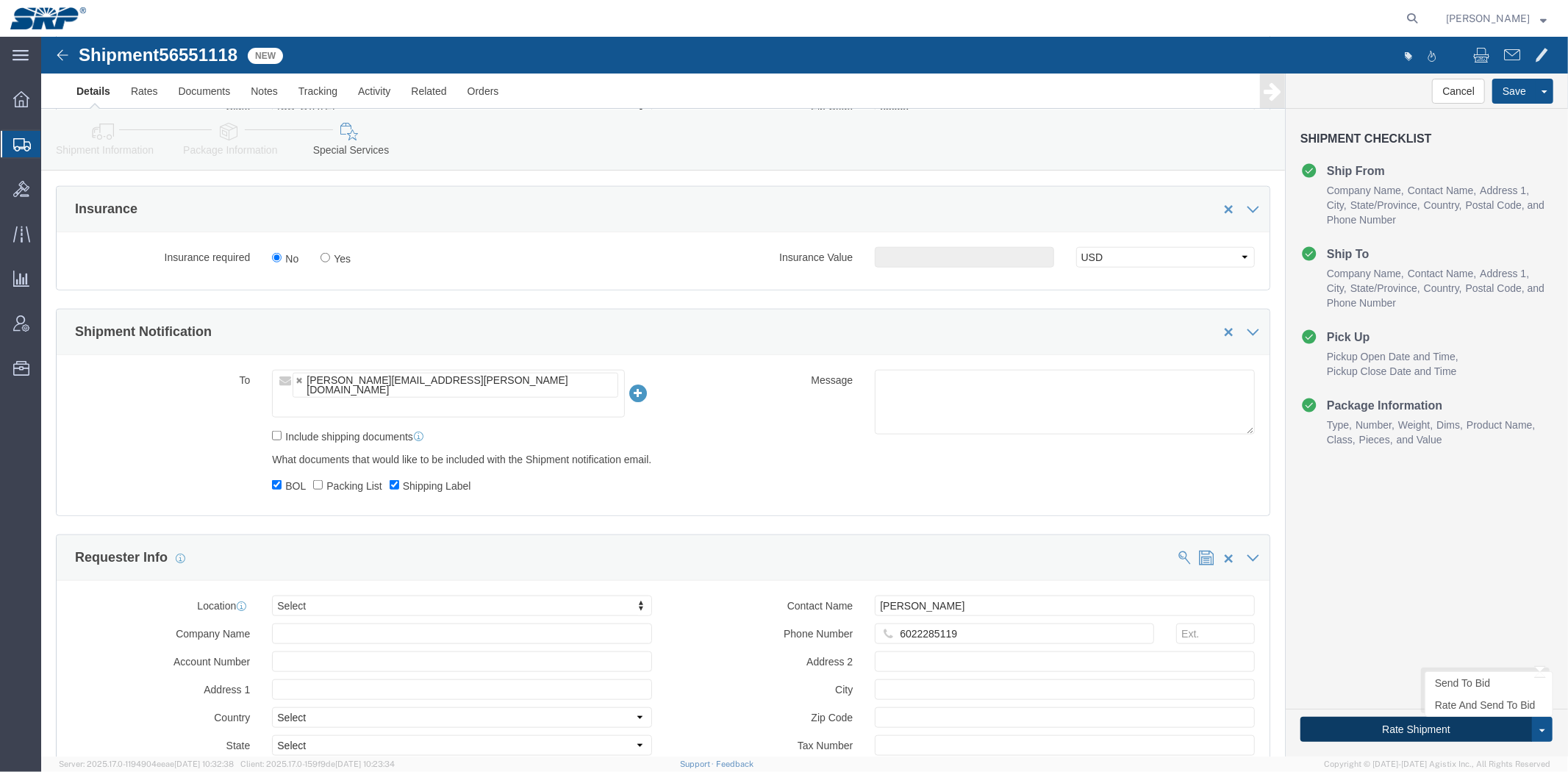
click button "Rate Shipment"
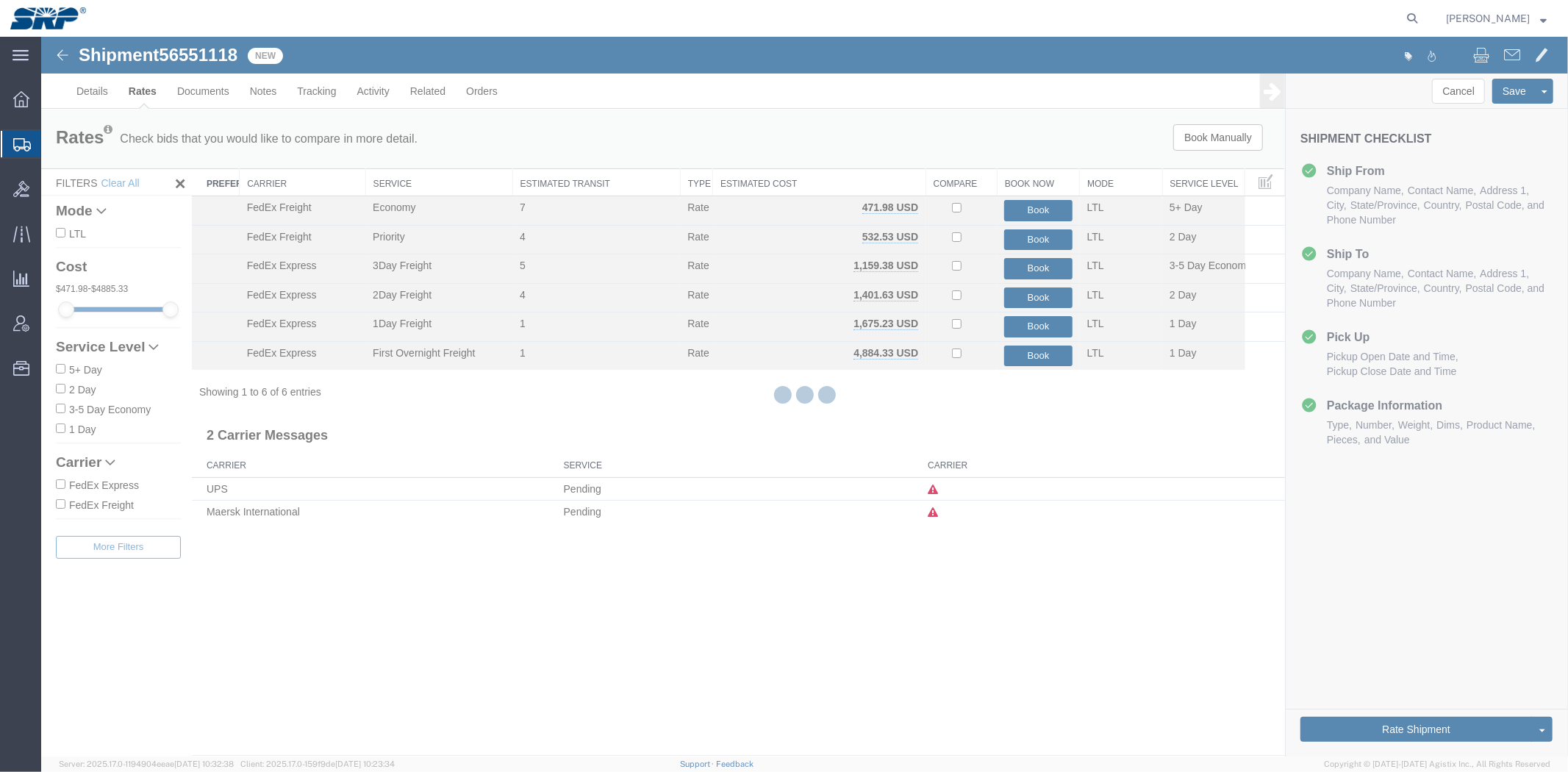
scroll to position [0, 0]
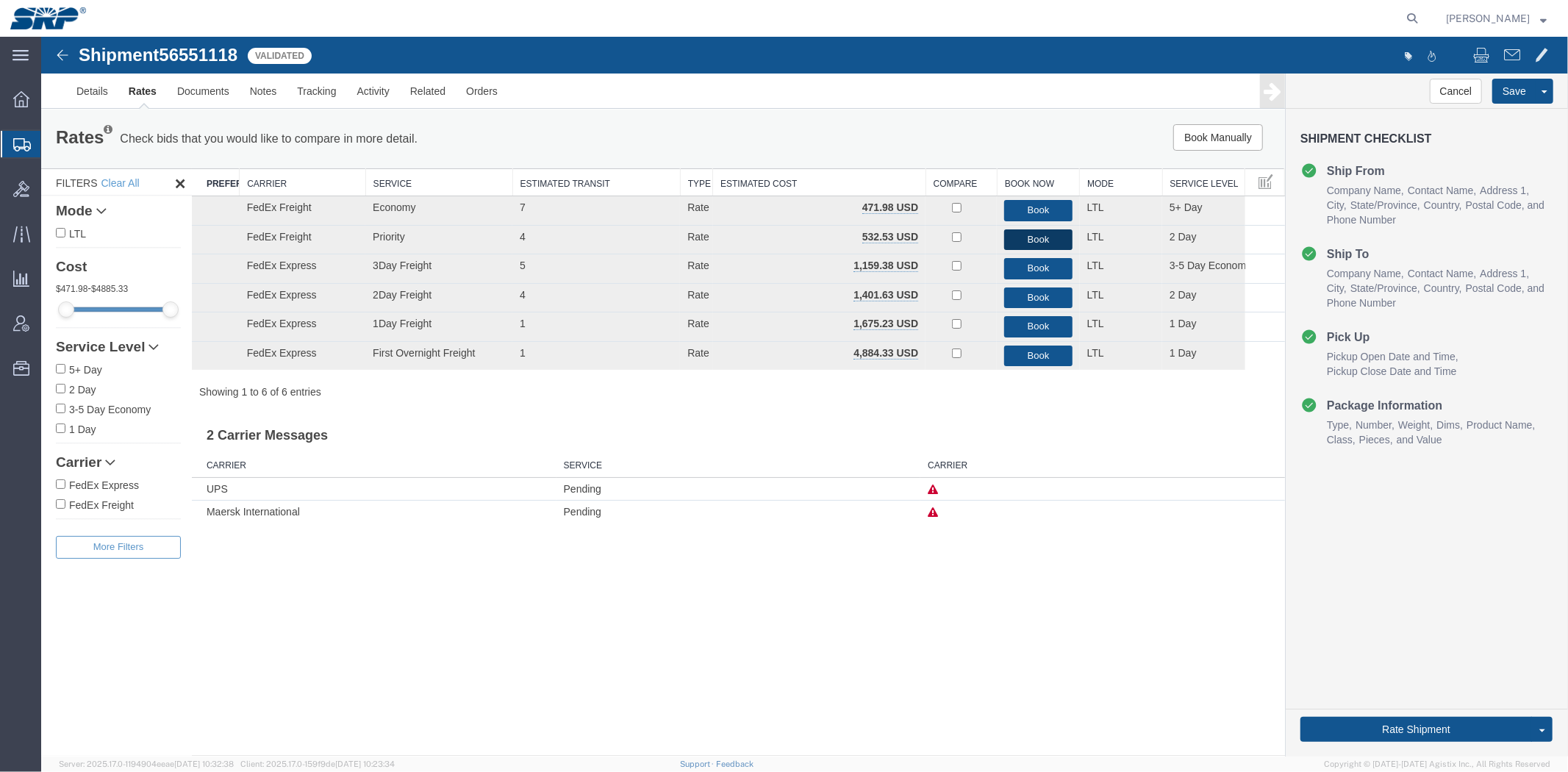
click at [1030, 238] on button "Book" at bounding box center [1037, 239] width 68 height 22
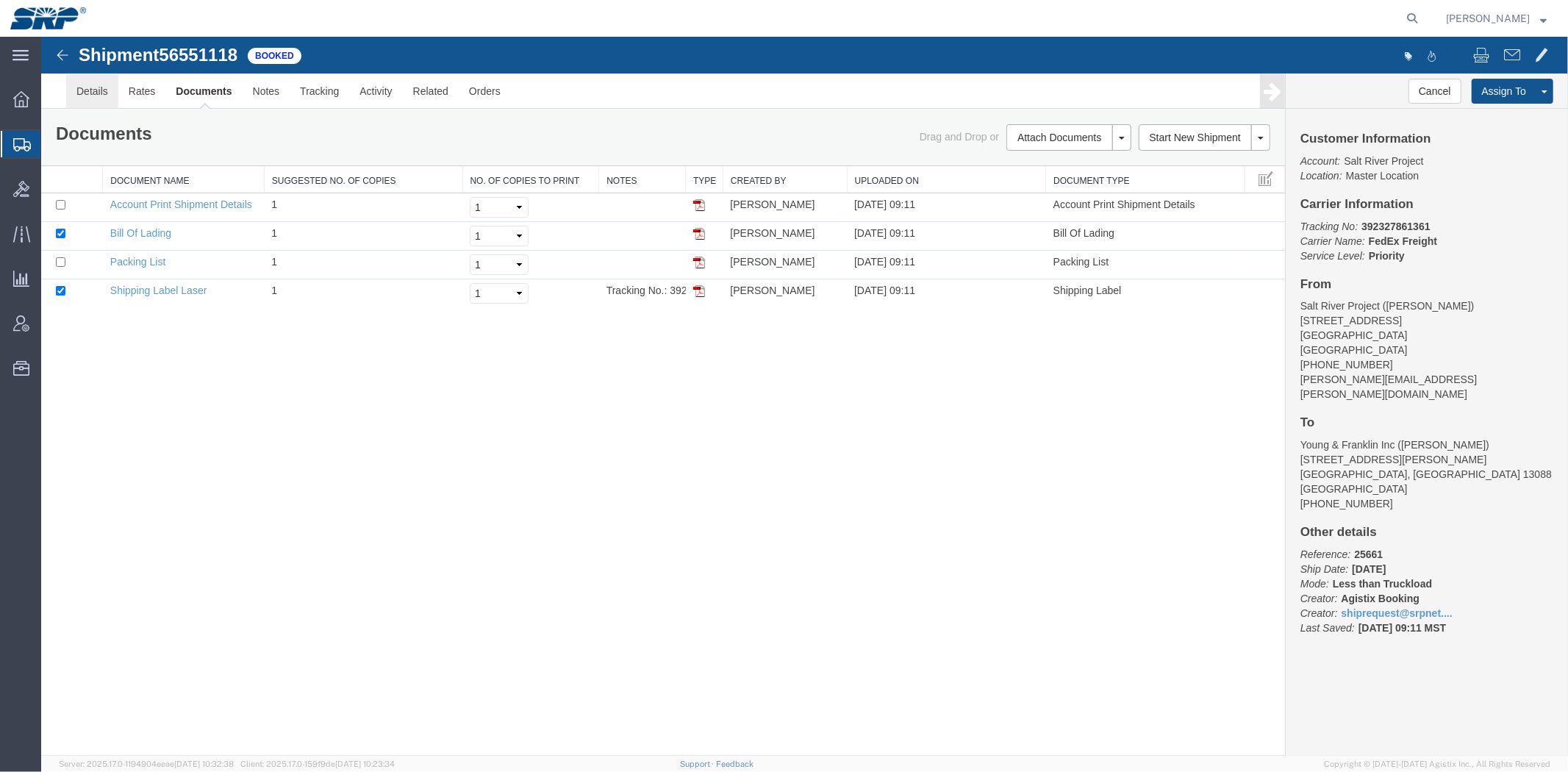
click at [86, 95] on link "Details" at bounding box center [92, 90] width 52 height 35
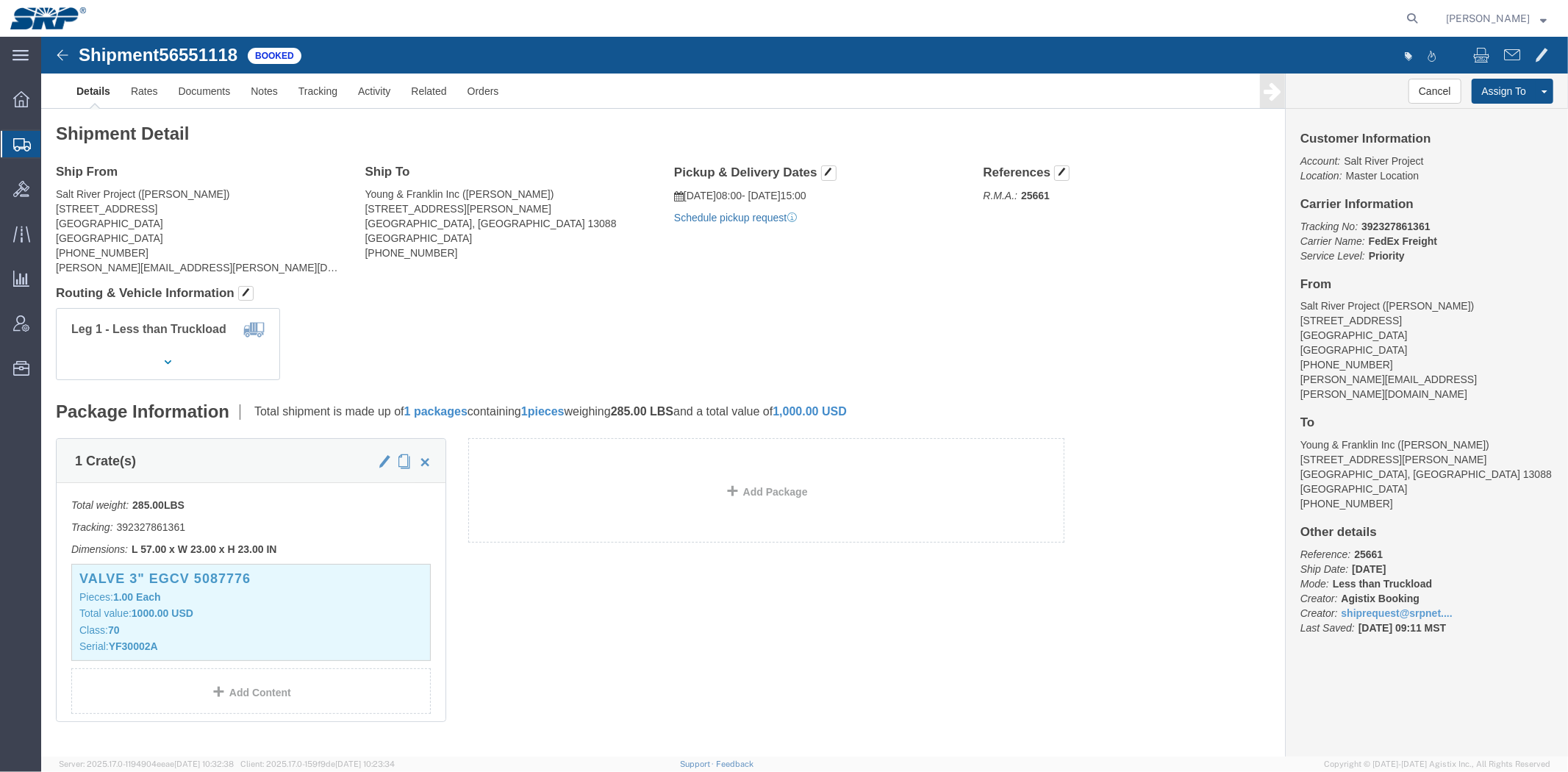
click link "Schedule pickup request"
click at [0, 0] on span "Shipment Manager" at bounding box center [0, 0] width 0 height 0
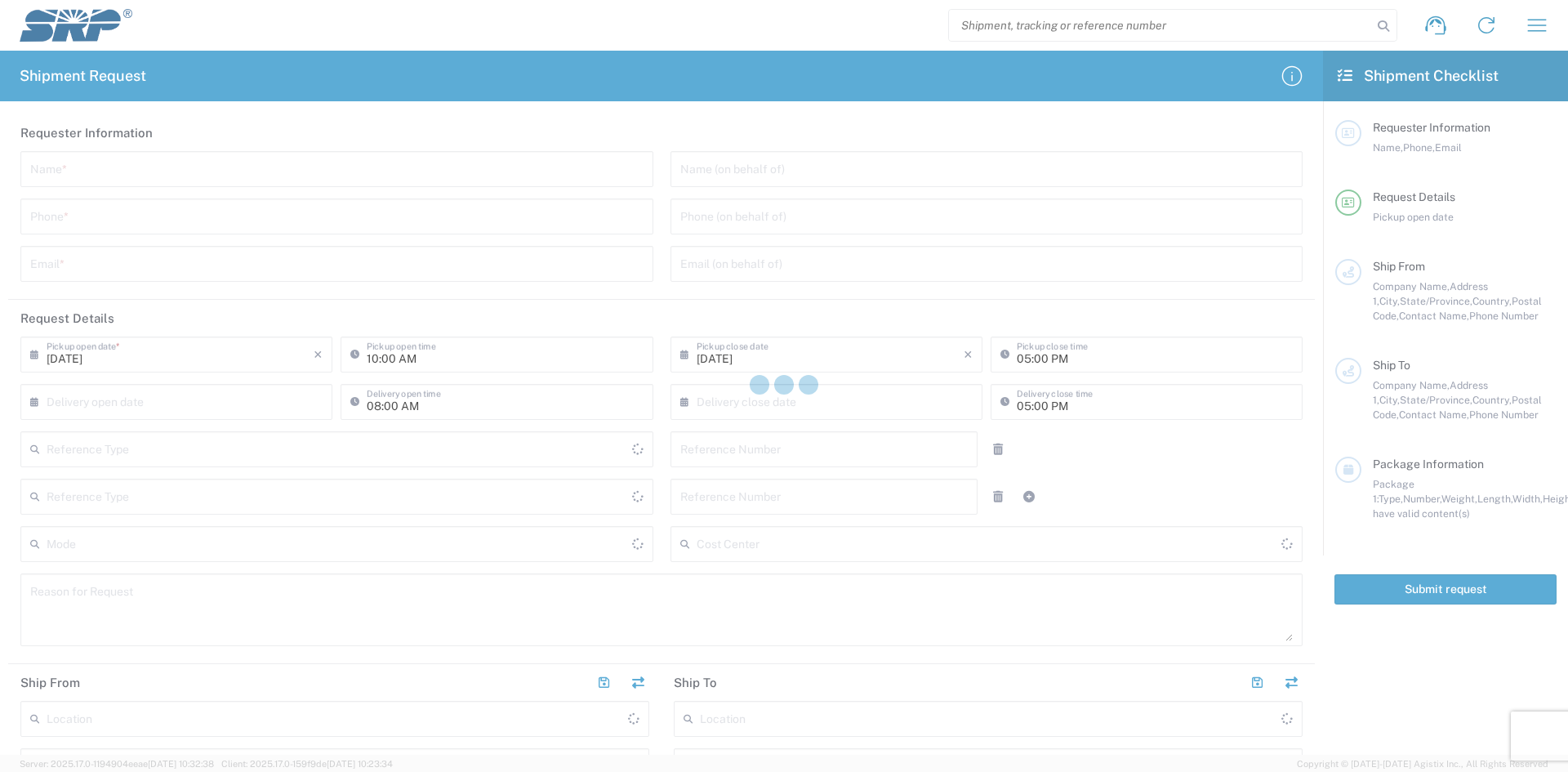
type input "Internal Order"
type input "[GEOGRAPHIC_DATA]"
